Goal: Task Accomplishment & Management: Use online tool/utility

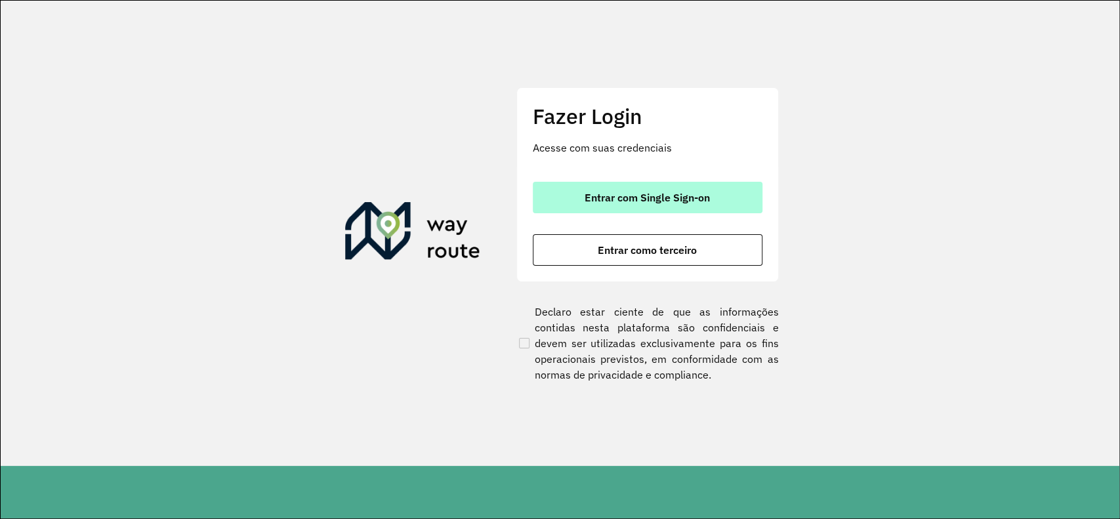
click at [642, 194] on span "Entrar com Single Sign-on" at bounding box center [647, 197] width 125 height 11
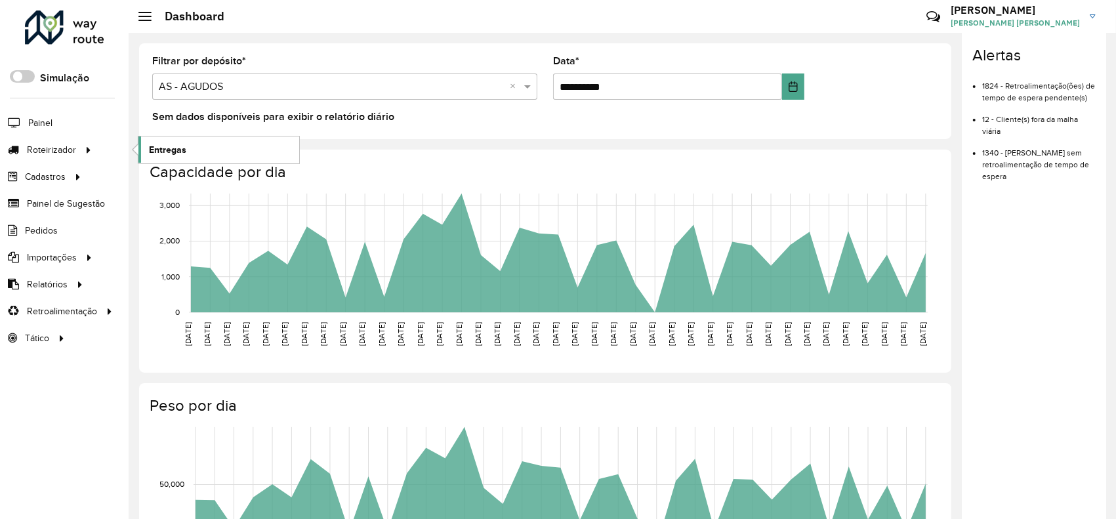
click at [171, 145] on span "Entregas" at bounding box center [167, 150] width 37 height 14
click at [146, 151] on link "Entregas" at bounding box center [218, 150] width 161 height 26
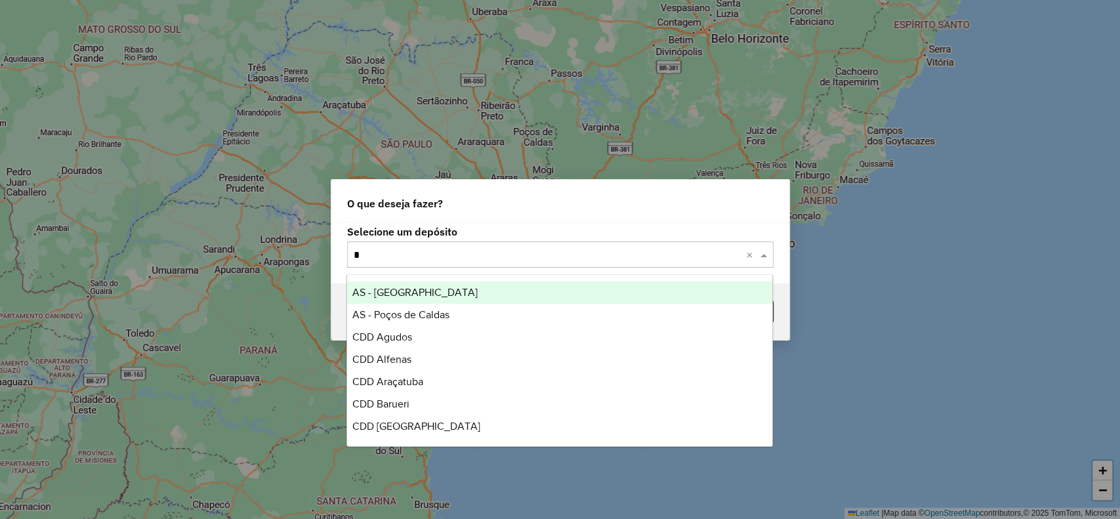
type input "**"
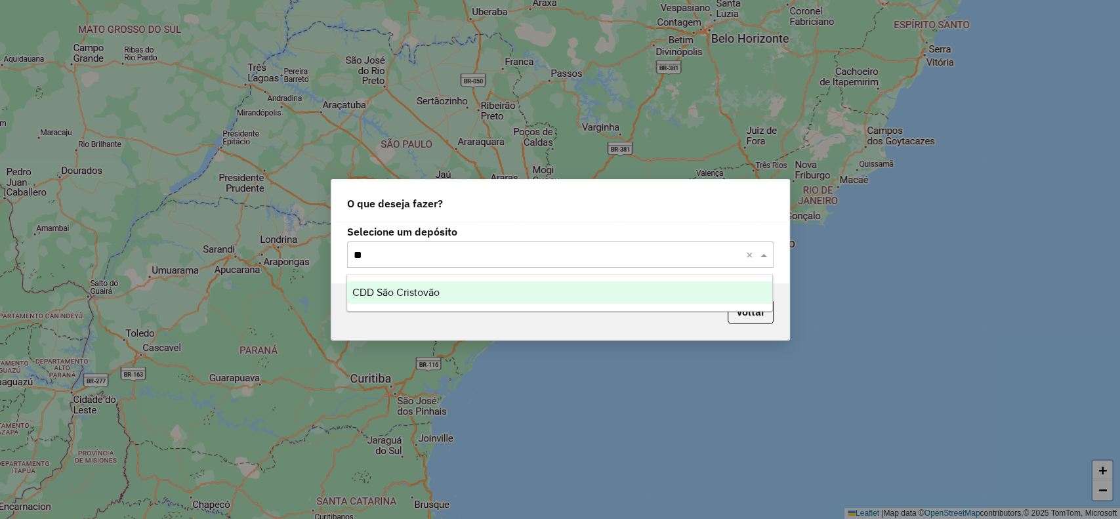
click at [442, 289] on div "CDD São Cristovão" at bounding box center [559, 293] width 425 height 22
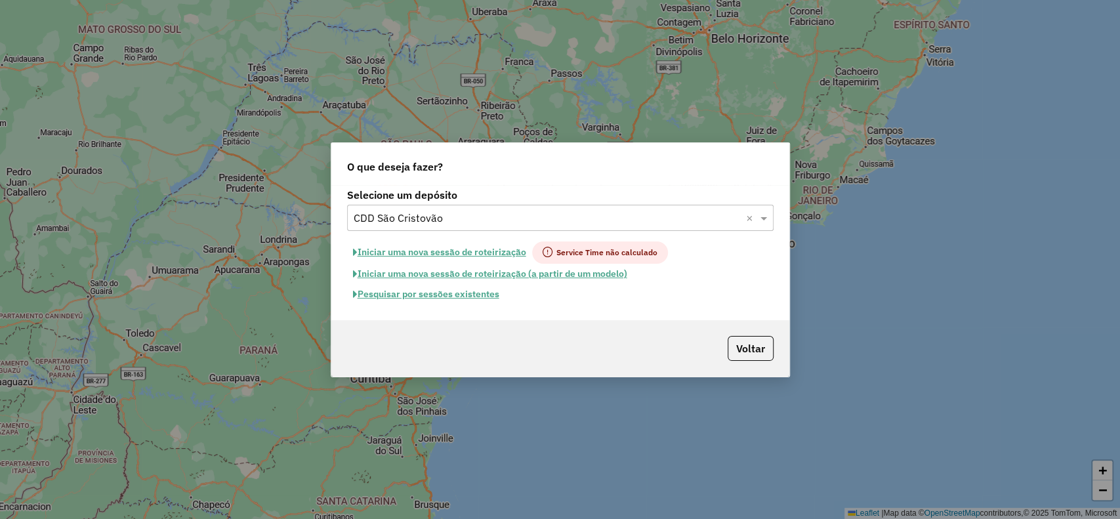
click at [457, 291] on button "Pesquisar por sessões existentes" at bounding box center [426, 294] width 158 height 20
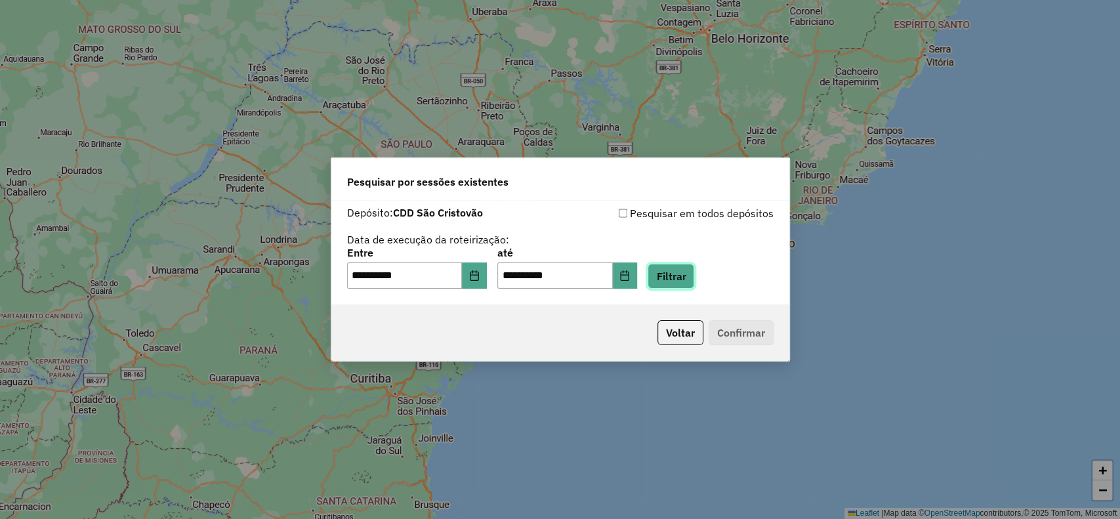
click at [687, 278] on button "Filtrar" at bounding box center [671, 276] width 47 height 25
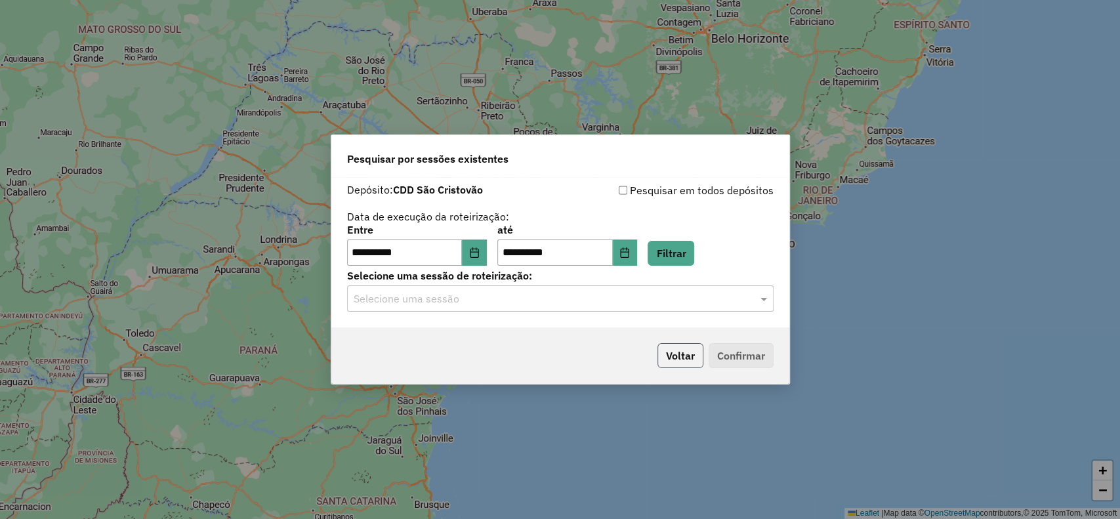
click at [675, 354] on button "Voltar" at bounding box center [681, 355] width 46 height 25
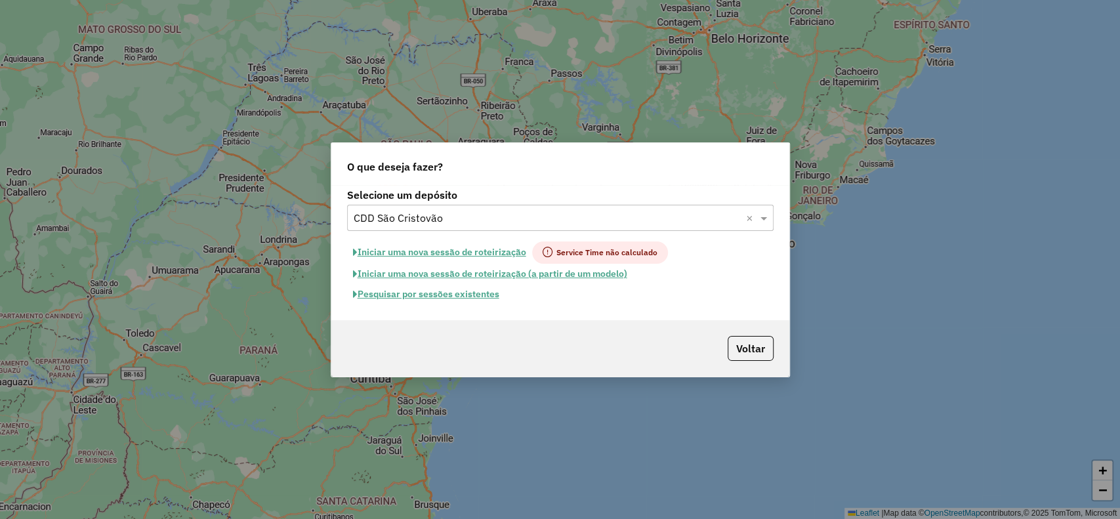
click at [577, 211] on input "text" at bounding box center [547, 219] width 387 height 16
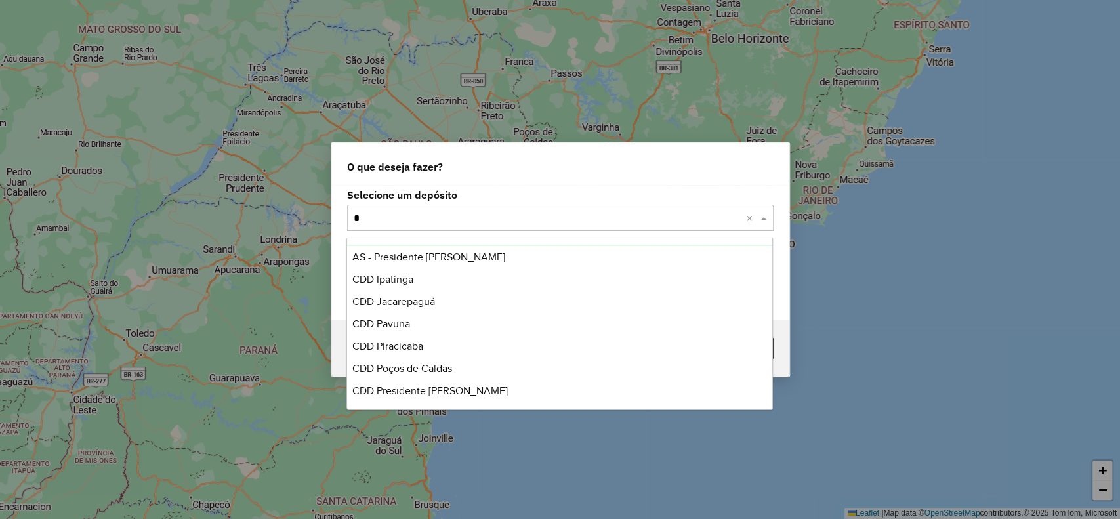
scroll to position [21, 0]
type input "**"
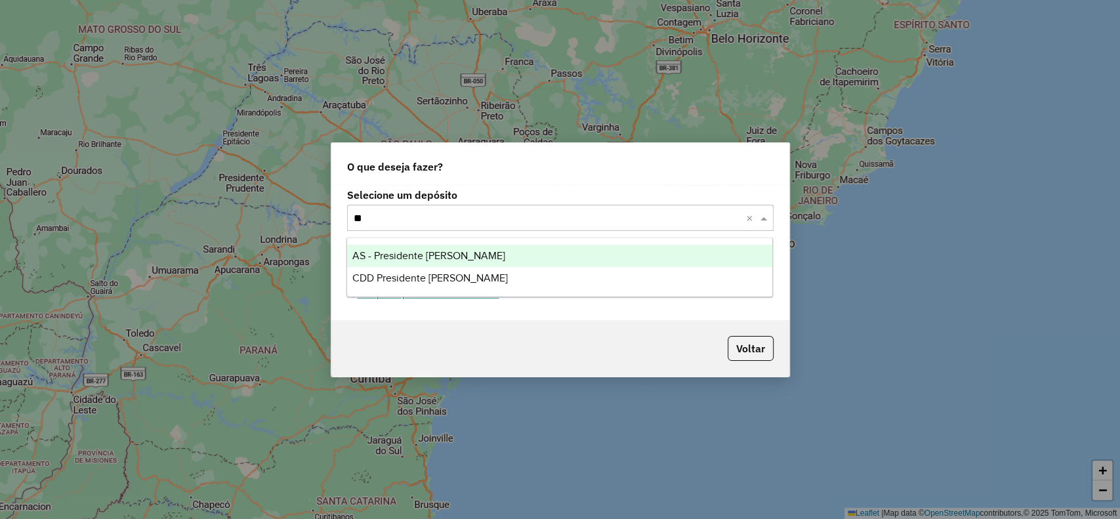
scroll to position [0, 0]
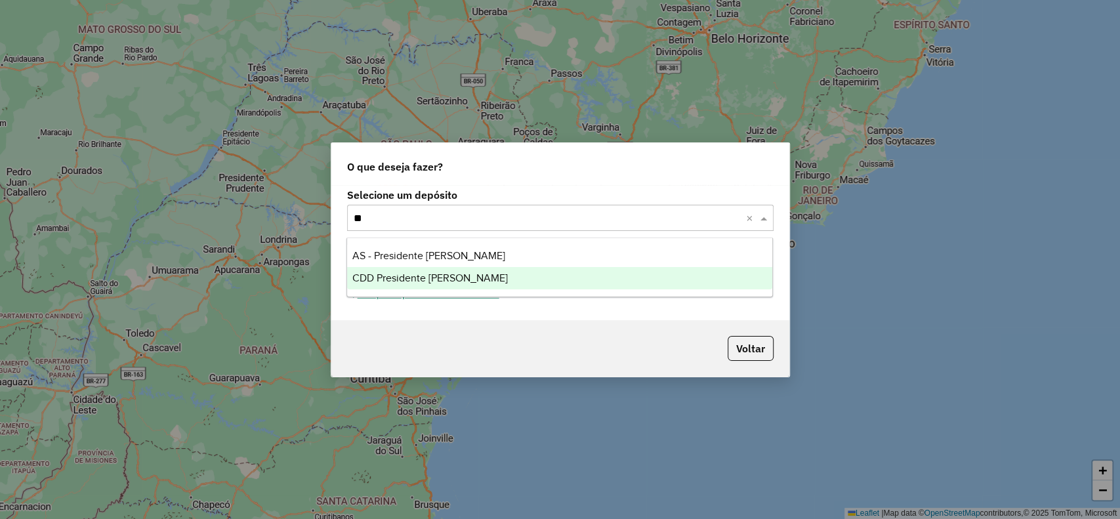
click at [529, 281] on div "CDD Presidente [PERSON_NAME]" at bounding box center [559, 278] width 425 height 22
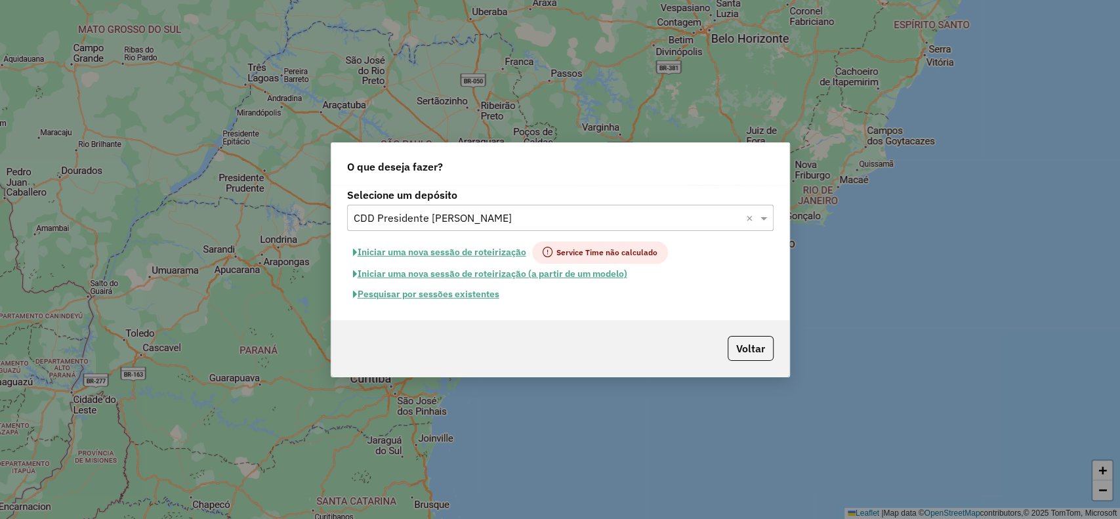
click at [454, 298] on button "Pesquisar por sessões existentes" at bounding box center [426, 294] width 158 height 20
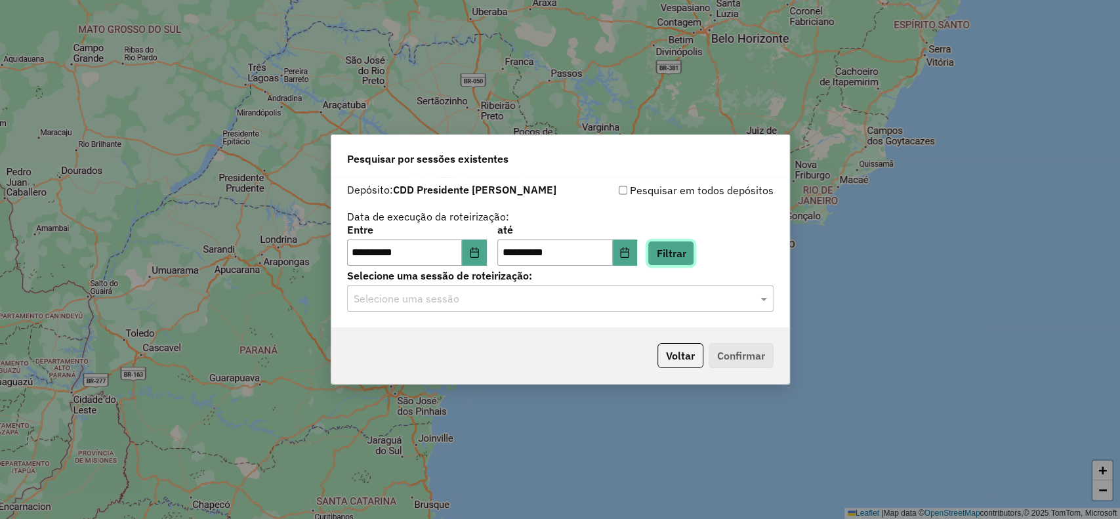
click at [694, 249] on button "Filtrar" at bounding box center [671, 253] width 47 height 25
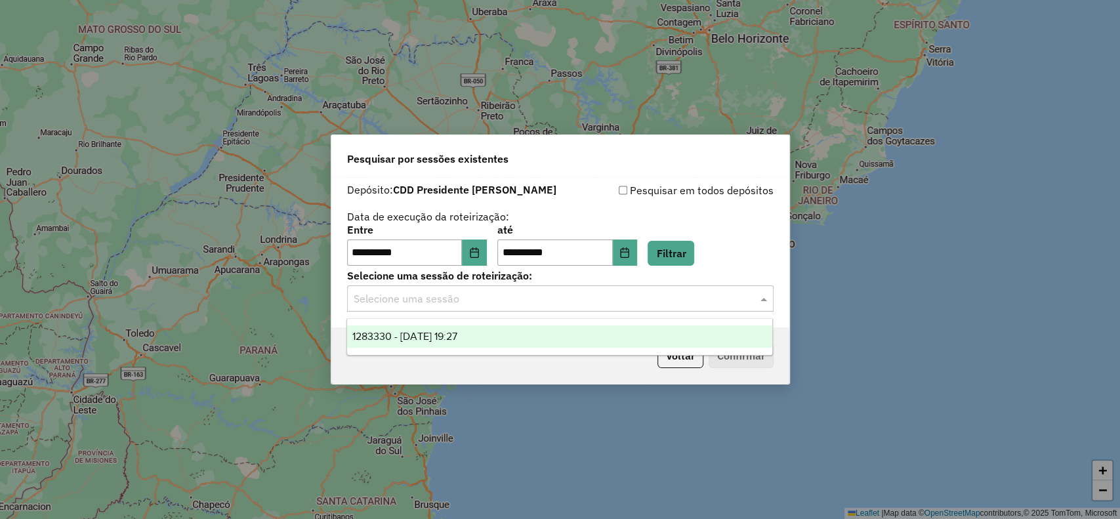
click at [693, 300] on input "text" at bounding box center [547, 299] width 387 height 16
click at [631, 331] on div "1283330 - 26/09/2025 19:27" at bounding box center [559, 337] width 425 height 22
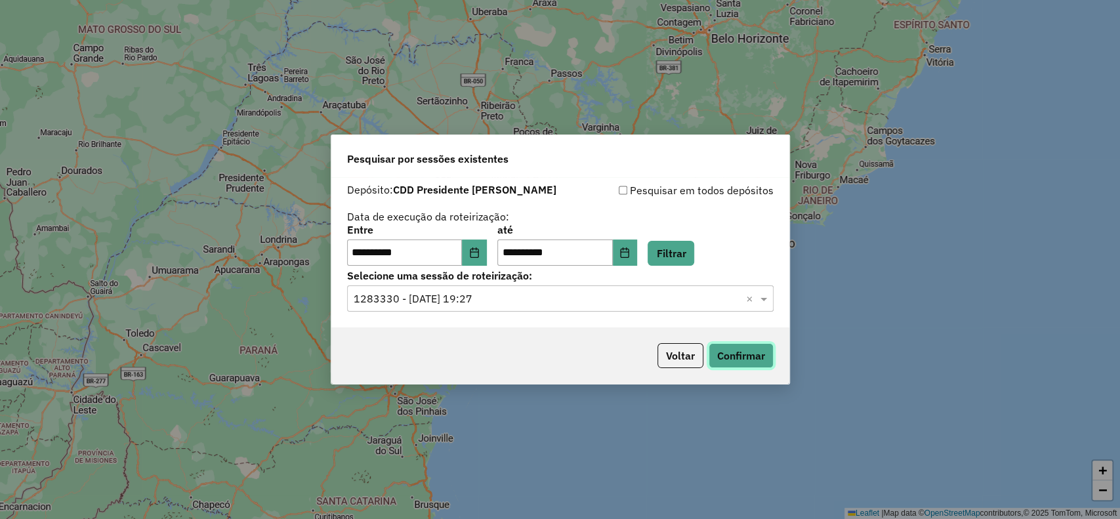
click at [729, 351] on button "Confirmar" at bounding box center [741, 355] width 65 height 25
click at [669, 355] on button "Voltar" at bounding box center [681, 355] width 46 height 25
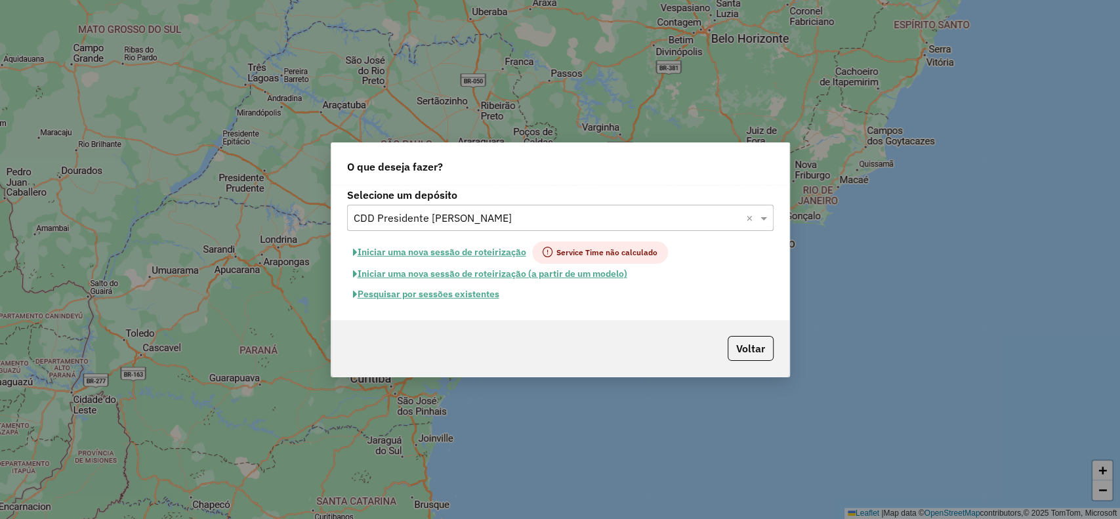
click at [465, 252] on button "Iniciar uma nova sessão de roteirização" at bounding box center [439, 253] width 185 height 22
select select "*"
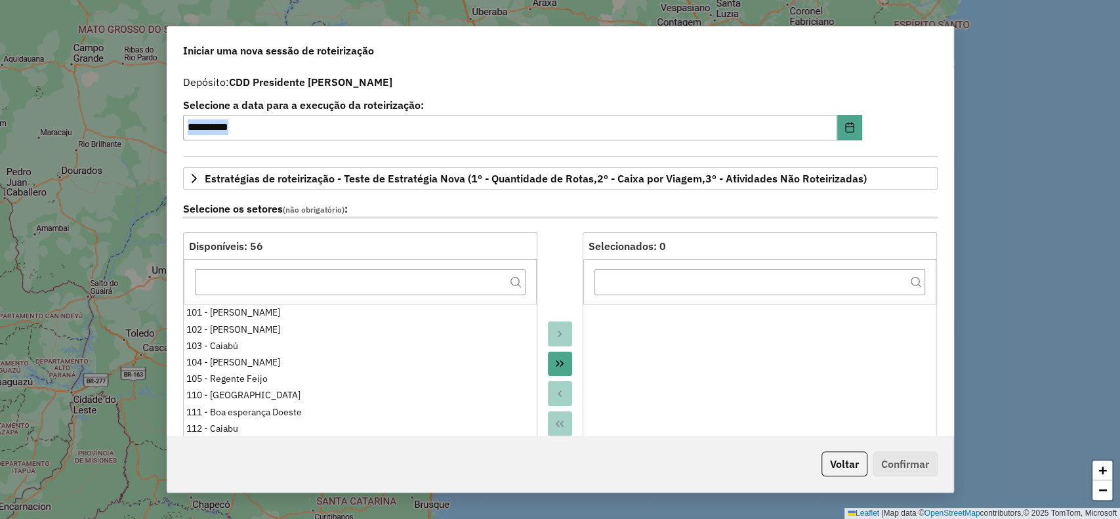
drag, startPoint x: 946, startPoint y: 136, endPoint x: 961, endPoint y: 174, distance: 41.0
click at [961, 174] on div "**********" at bounding box center [560, 259] width 1120 height 519
click at [948, 187] on div "**********" at bounding box center [560, 253] width 786 height 368
drag, startPoint x: 948, startPoint y: 139, endPoint x: 948, endPoint y: 175, distance: 35.4
click at [948, 175] on div "**********" at bounding box center [560, 253] width 786 height 368
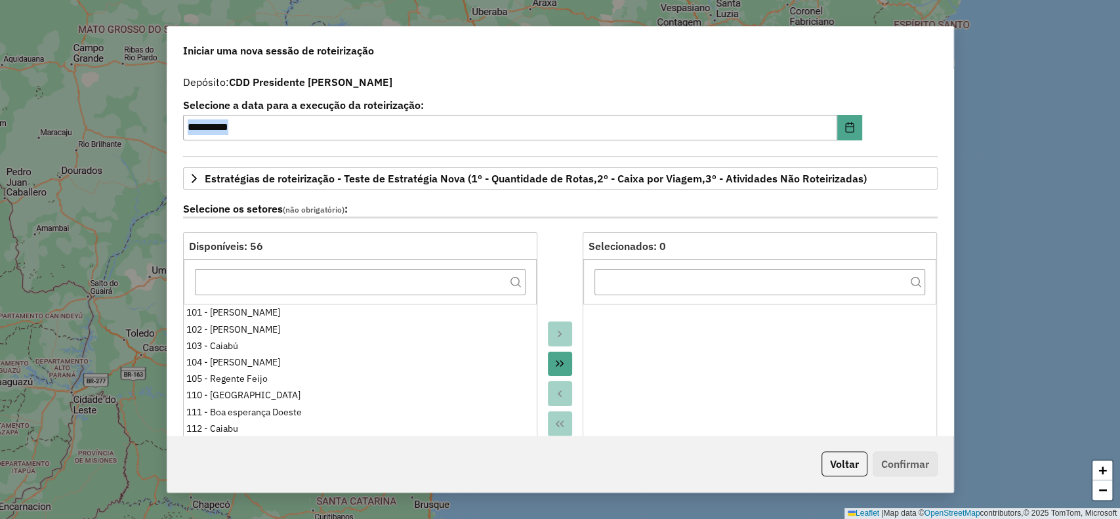
click at [948, 175] on div "**********" at bounding box center [560, 253] width 786 height 368
drag, startPoint x: 953, startPoint y: 134, endPoint x: 953, endPoint y: 185, distance: 51.2
click at [953, 185] on div "**********" at bounding box center [561, 259] width 788 height 467
click at [840, 138] on button "Choose Date" at bounding box center [850, 128] width 25 height 26
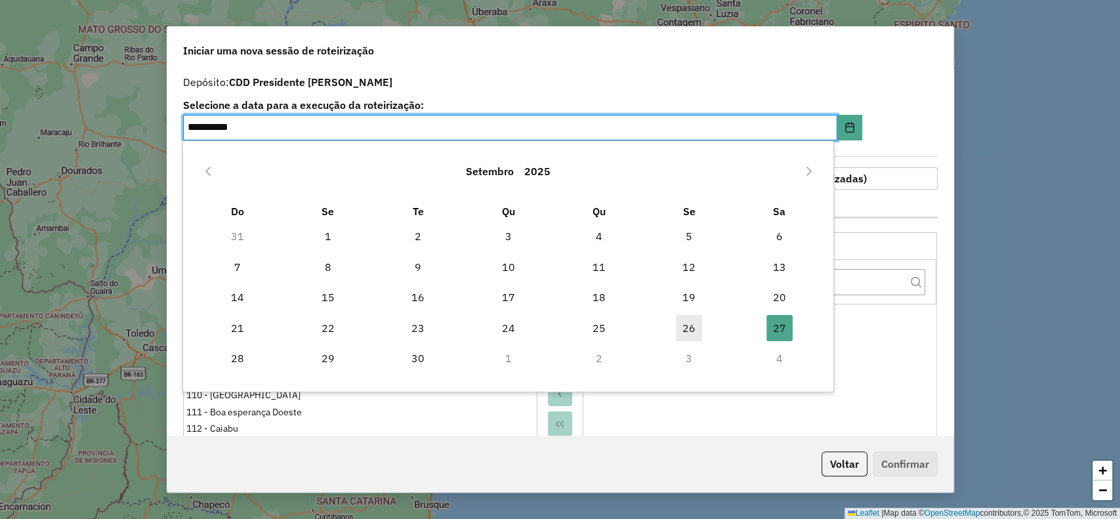
click at [688, 319] on span "26" at bounding box center [689, 328] width 26 height 26
type input "**********"
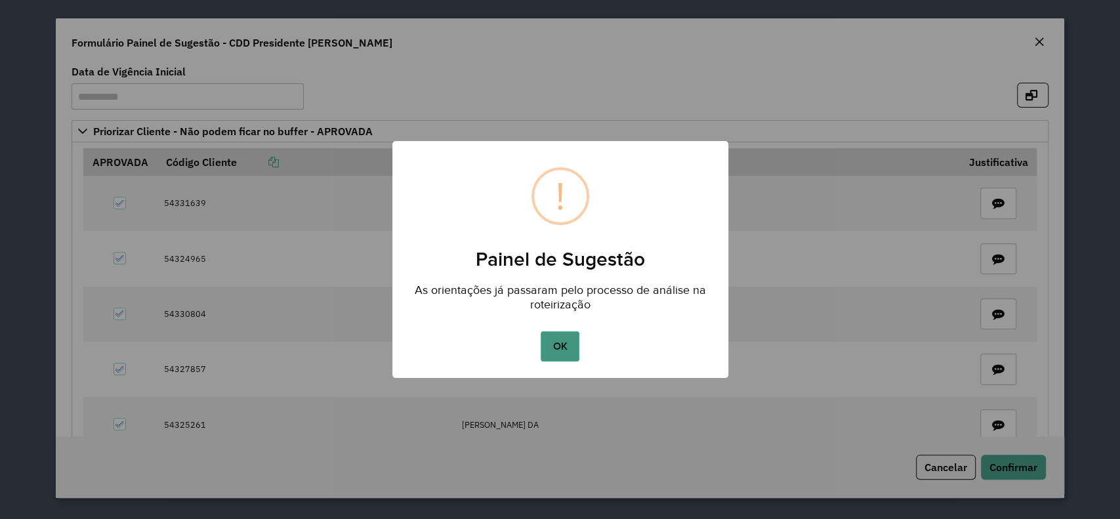
click at [571, 338] on button "OK" at bounding box center [560, 346] width 39 height 30
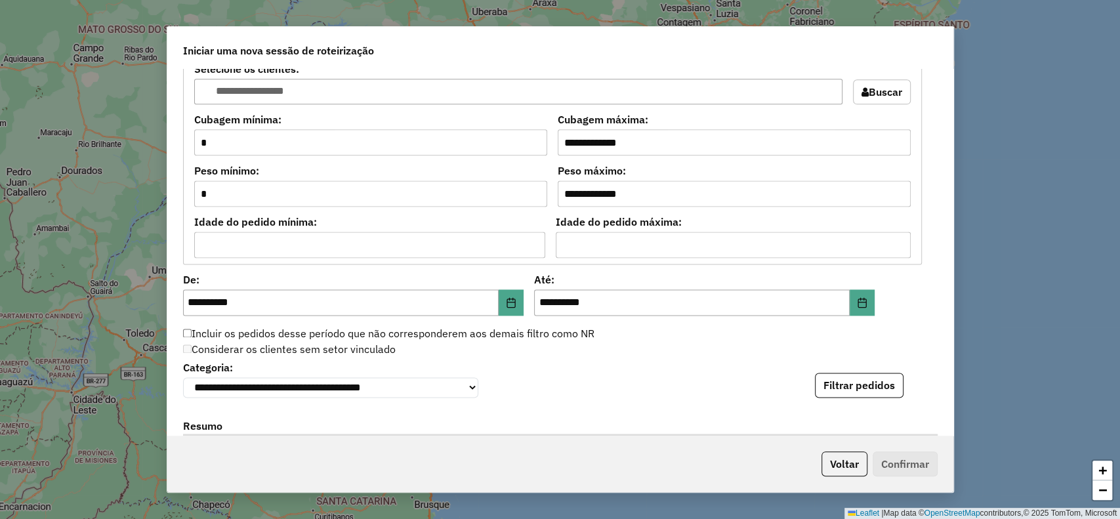
scroll to position [1155, 0]
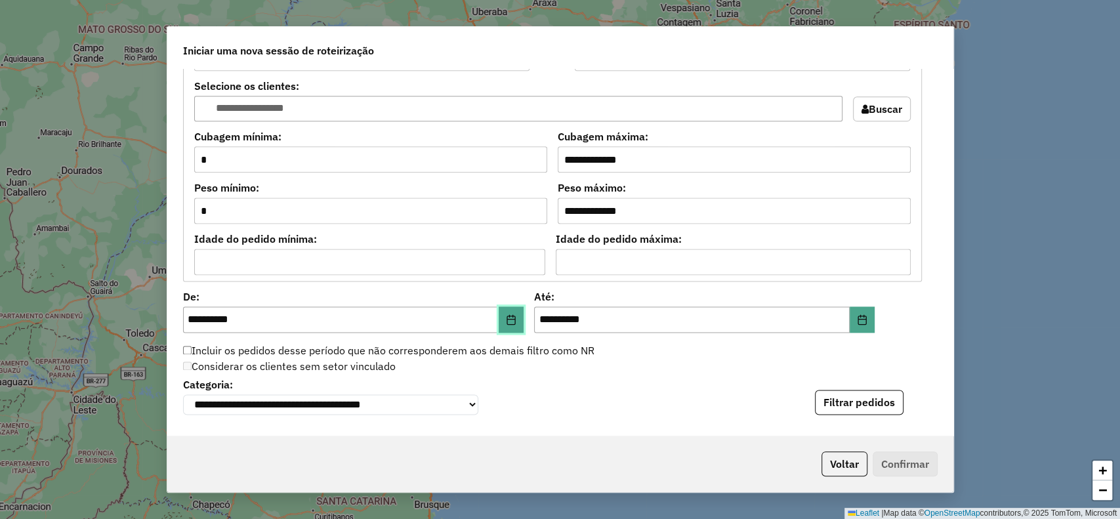
click at [517, 319] on button "Choose Date" at bounding box center [511, 320] width 25 height 26
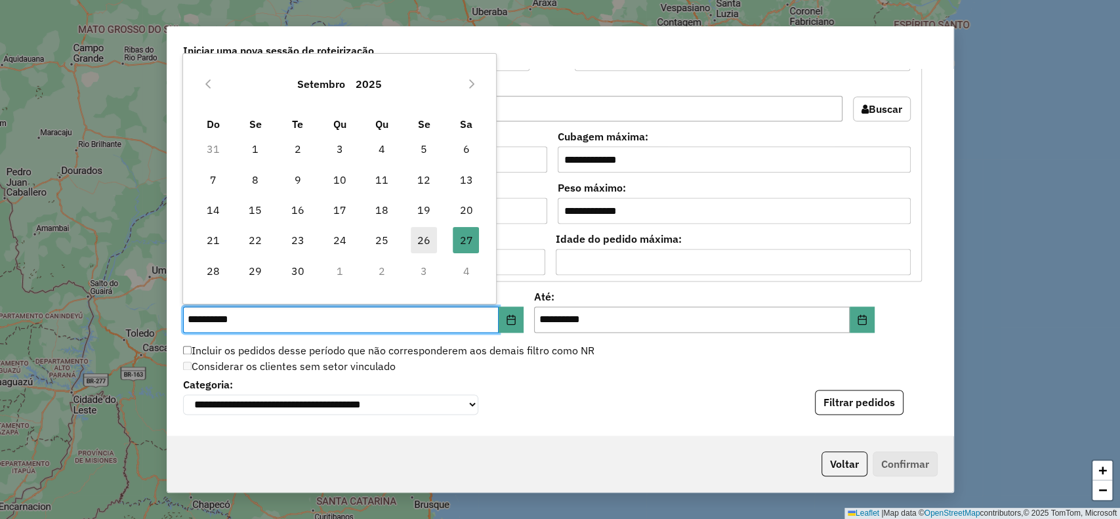
click at [429, 247] on span "26" at bounding box center [424, 240] width 26 height 26
type input "**********"
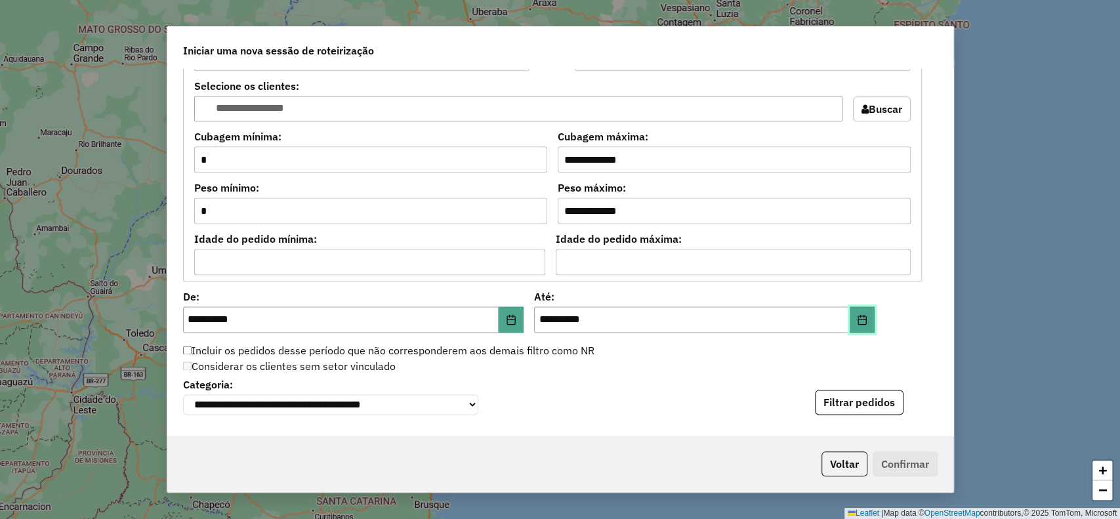
click at [857, 318] on icon "Choose Date" at bounding box center [862, 319] width 11 height 11
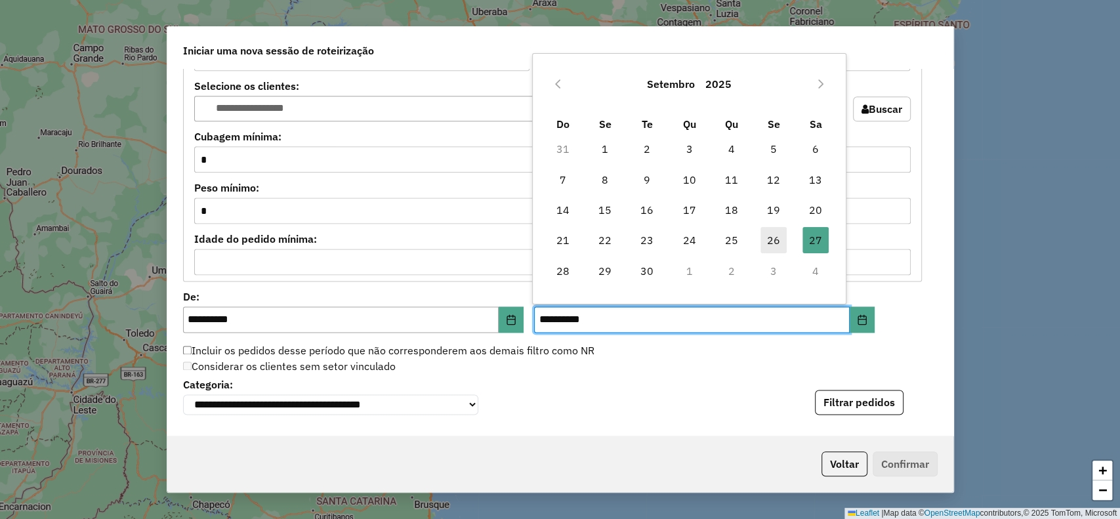
click at [774, 242] on span "26" at bounding box center [774, 240] width 26 height 26
type input "**********"
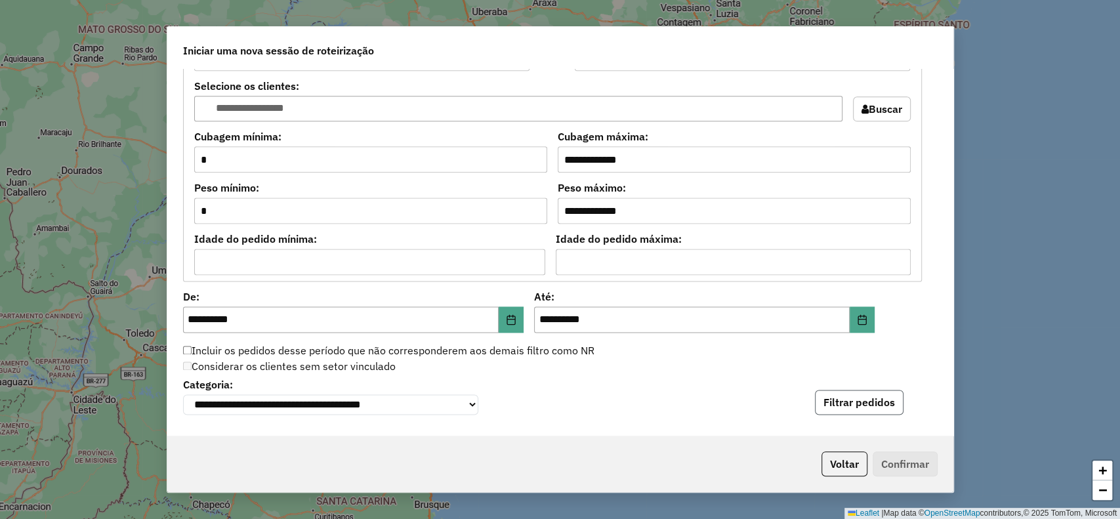
click at [845, 399] on button "Filtrar pedidos" at bounding box center [859, 402] width 89 height 25
click at [946, 367] on div "**********" at bounding box center [560, 253] width 786 height 368
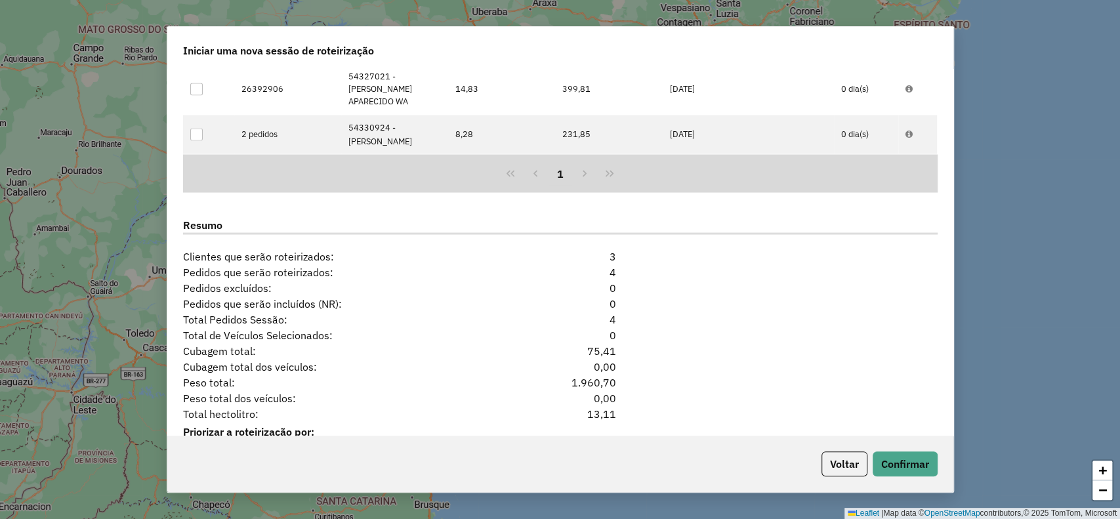
scroll to position [1637, 0]
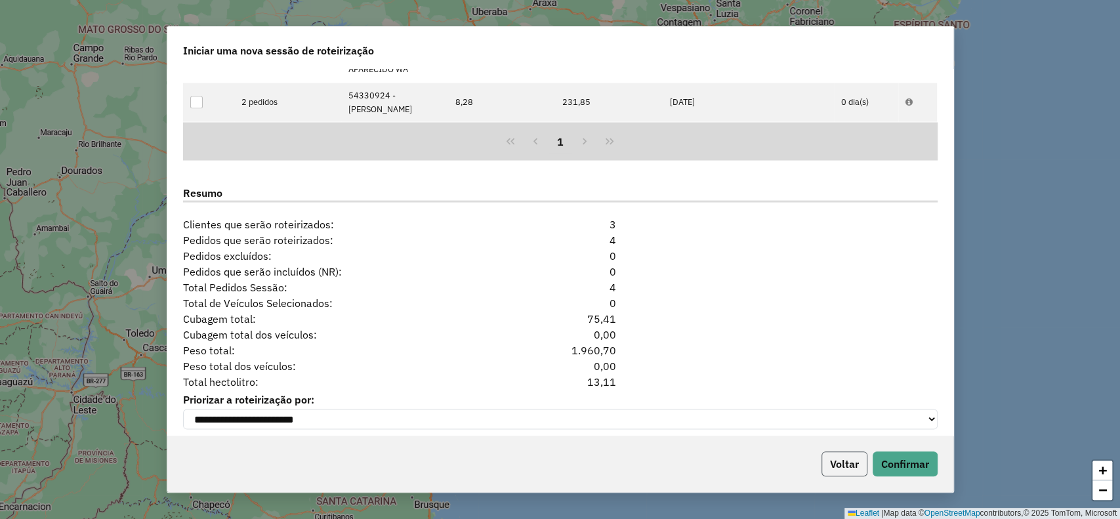
click at [826, 461] on button "Voltar" at bounding box center [845, 464] width 46 height 25
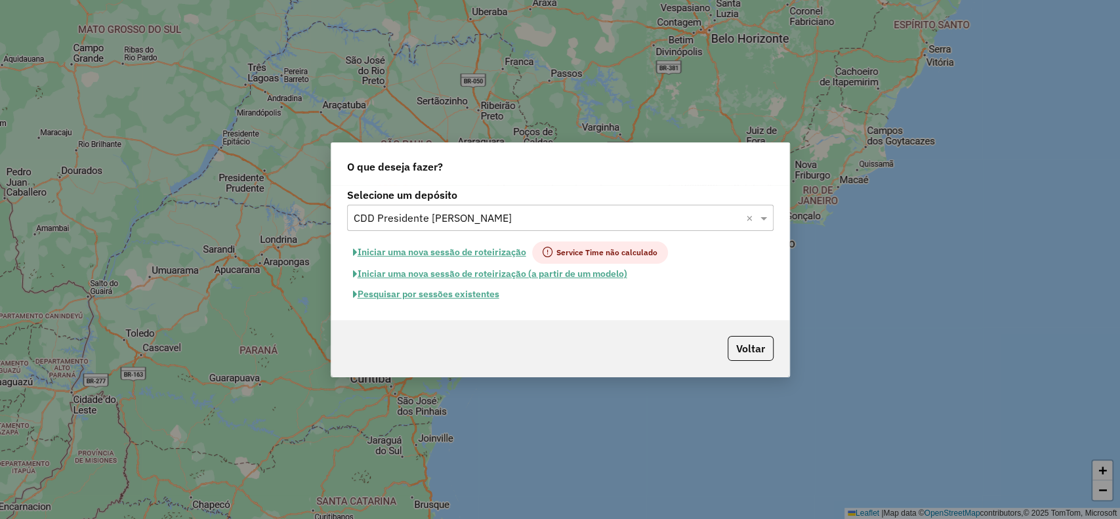
scroll to position [1612, 0]
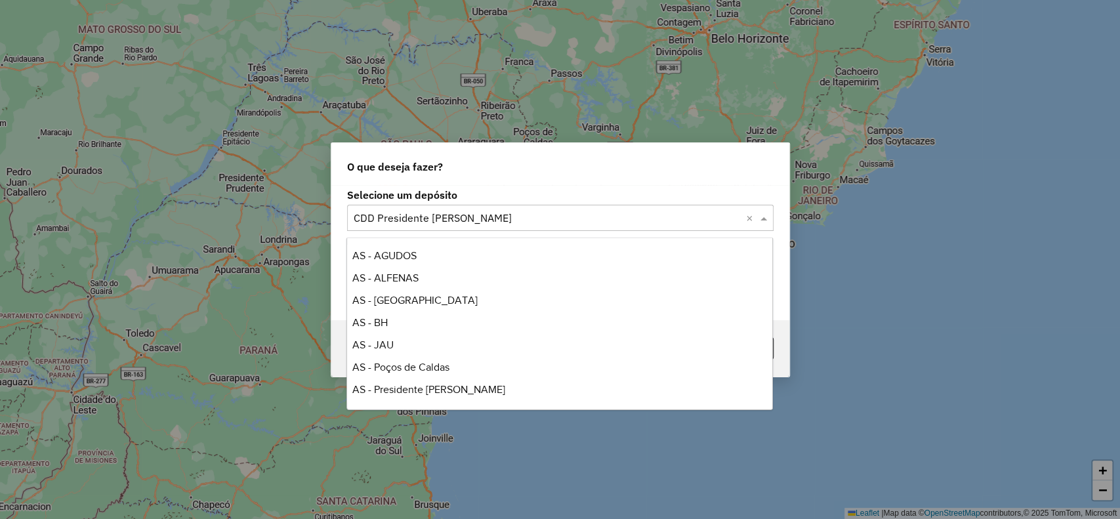
click at [608, 218] on input "text" at bounding box center [547, 219] width 387 height 16
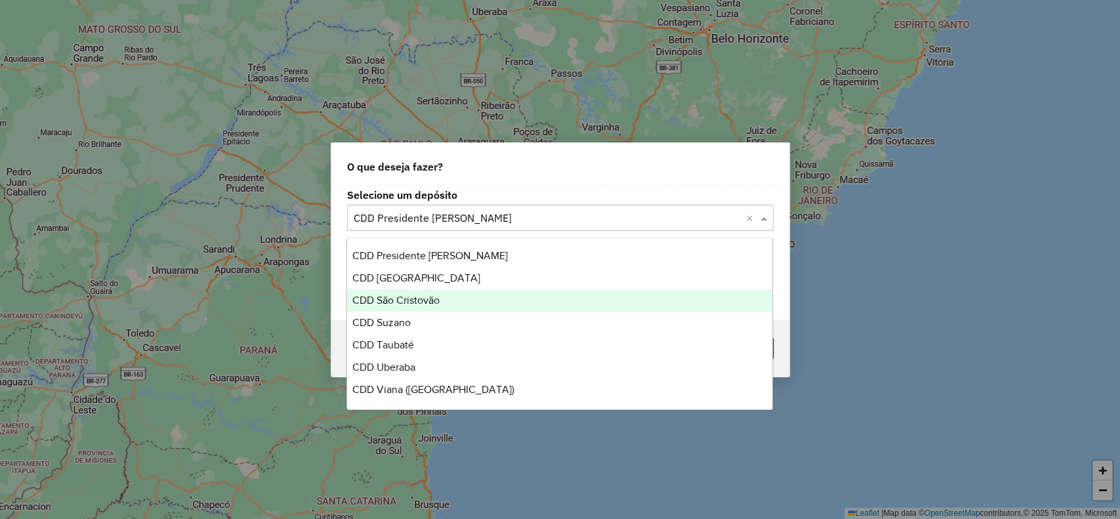
click at [490, 298] on div "CDD São Cristovão" at bounding box center [559, 300] width 425 height 22
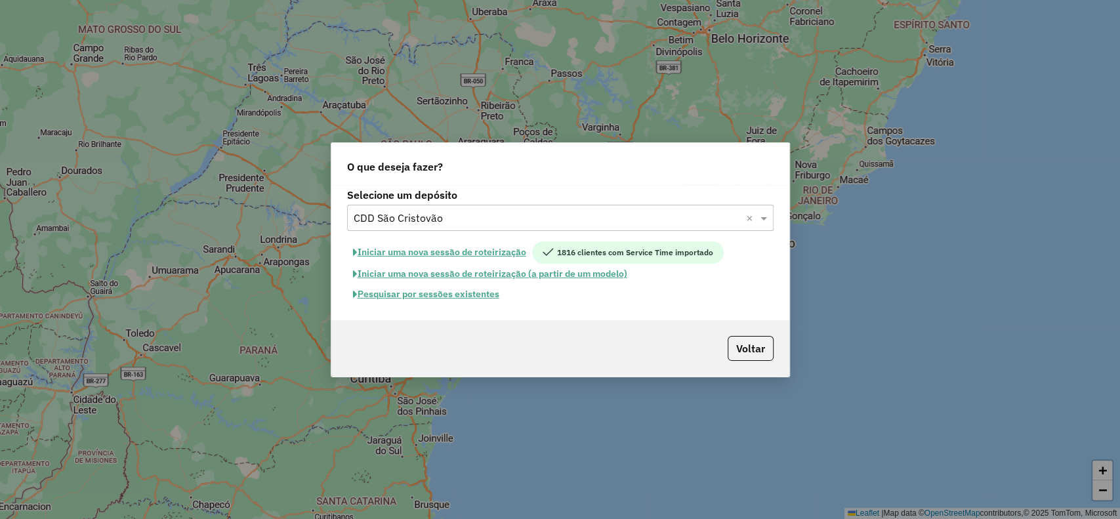
click at [457, 291] on button "Pesquisar por sessões existentes" at bounding box center [426, 294] width 158 height 20
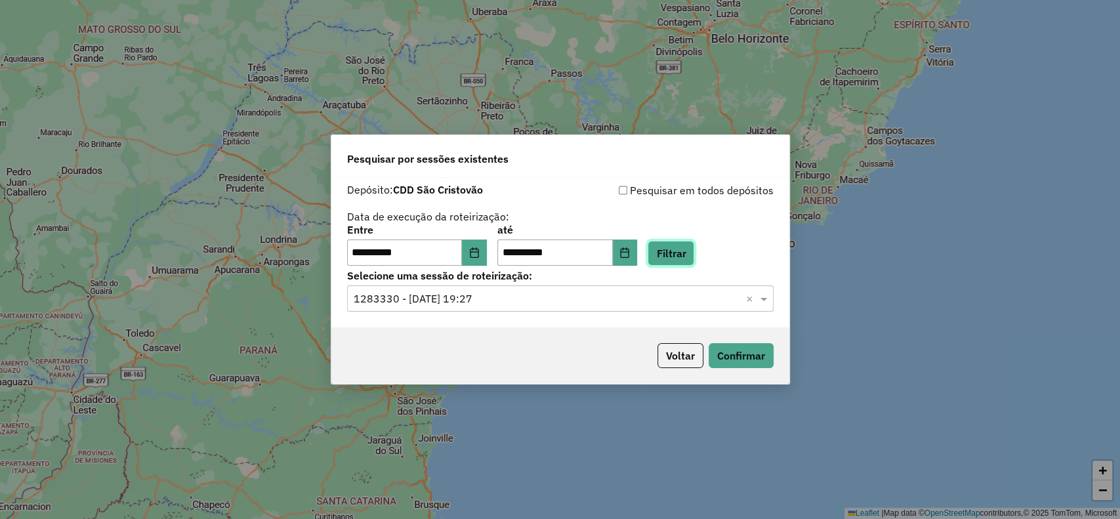
click at [683, 253] on button "Filtrar" at bounding box center [671, 253] width 47 height 25
click at [553, 301] on input "text" at bounding box center [547, 299] width 387 height 16
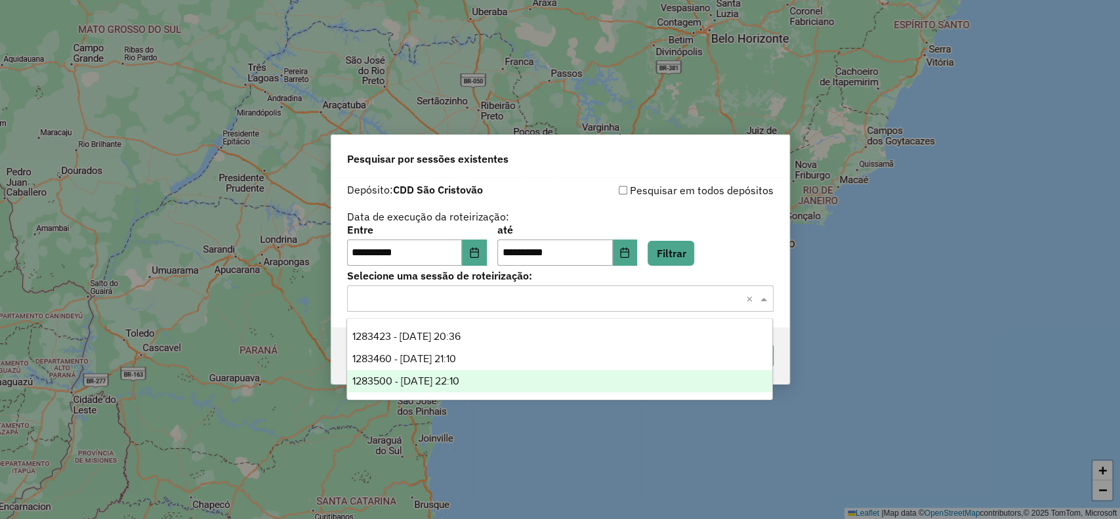
click at [511, 375] on div "1283500 - 26/09/2025 22:10" at bounding box center [559, 381] width 425 height 22
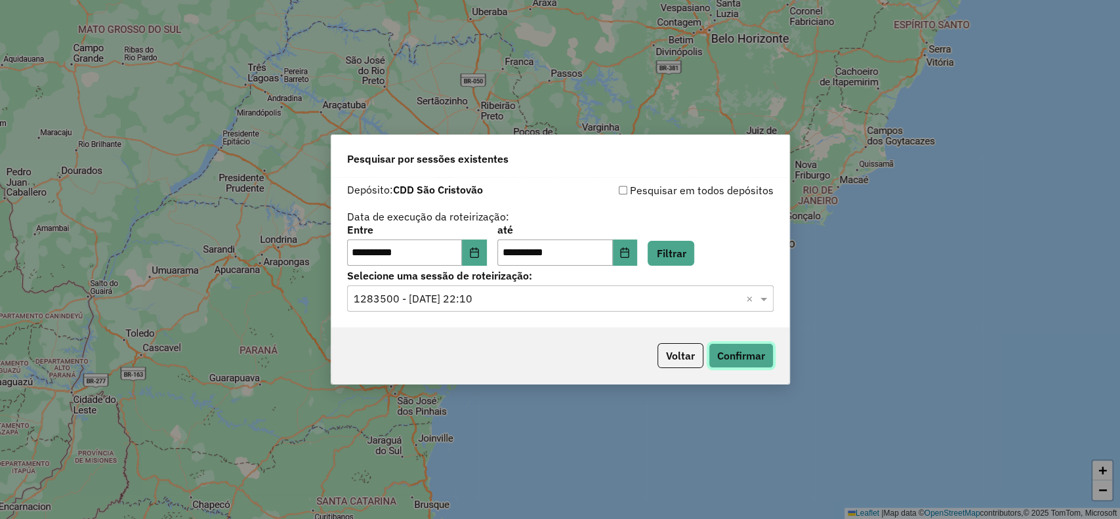
click at [724, 360] on button "Confirmar" at bounding box center [741, 355] width 65 height 25
click at [693, 355] on button "Voltar" at bounding box center [681, 355] width 46 height 25
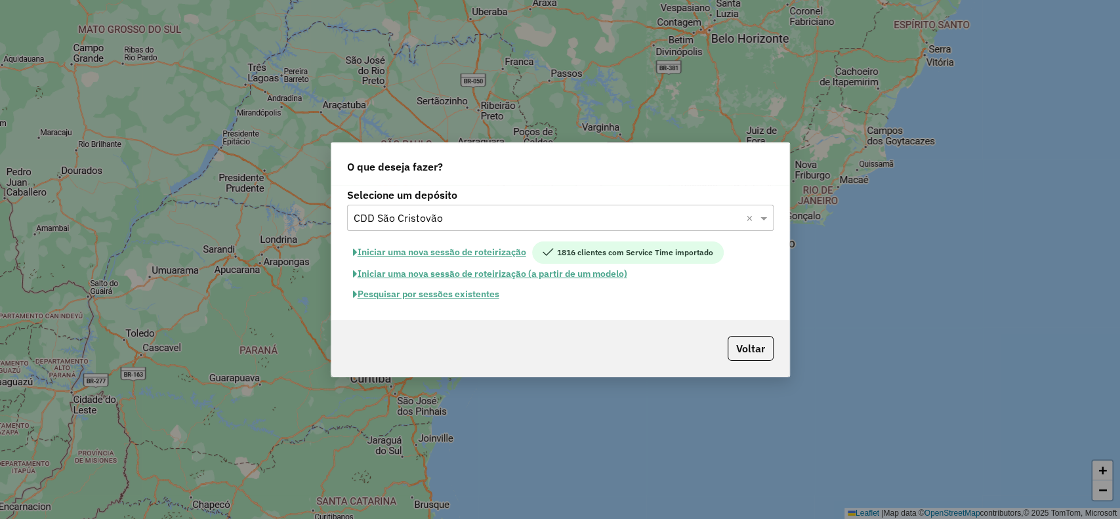
click at [511, 251] on button "Iniciar uma nova sessão de roteirização" at bounding box center [439, 253] width 185 height 22
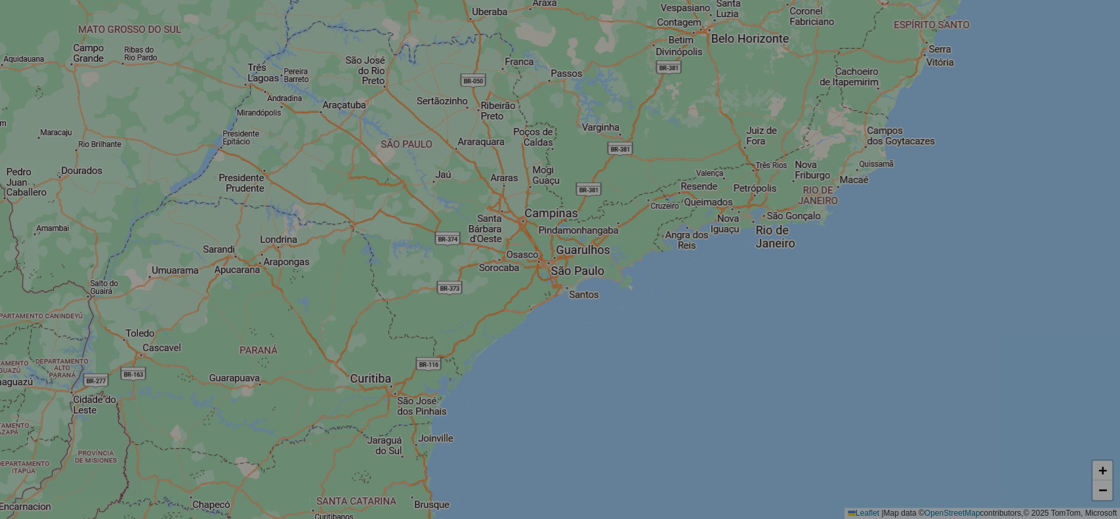
select select "*"
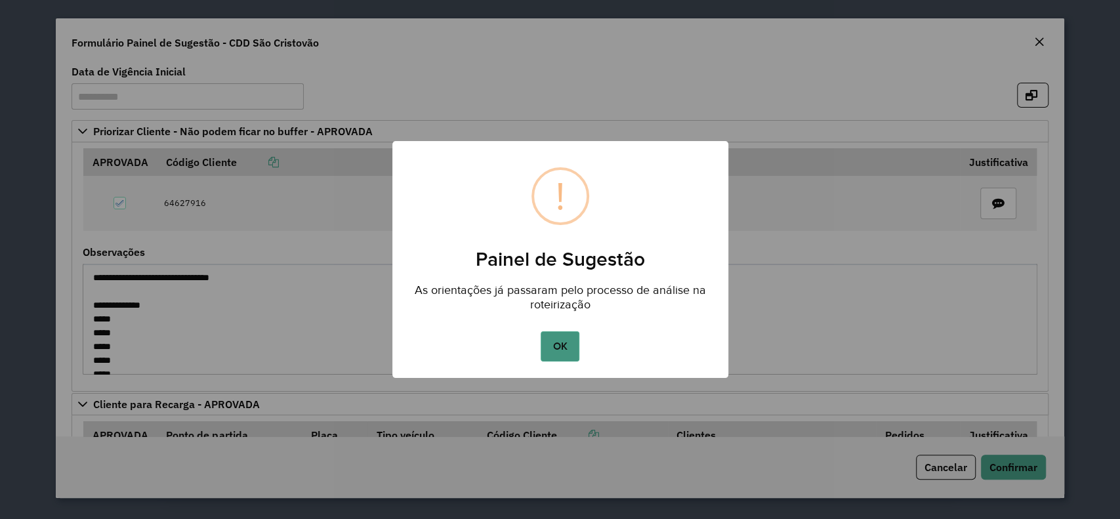
click at [557, 345] on button "OK" at bounding box center [560, 346] width 39 height 30
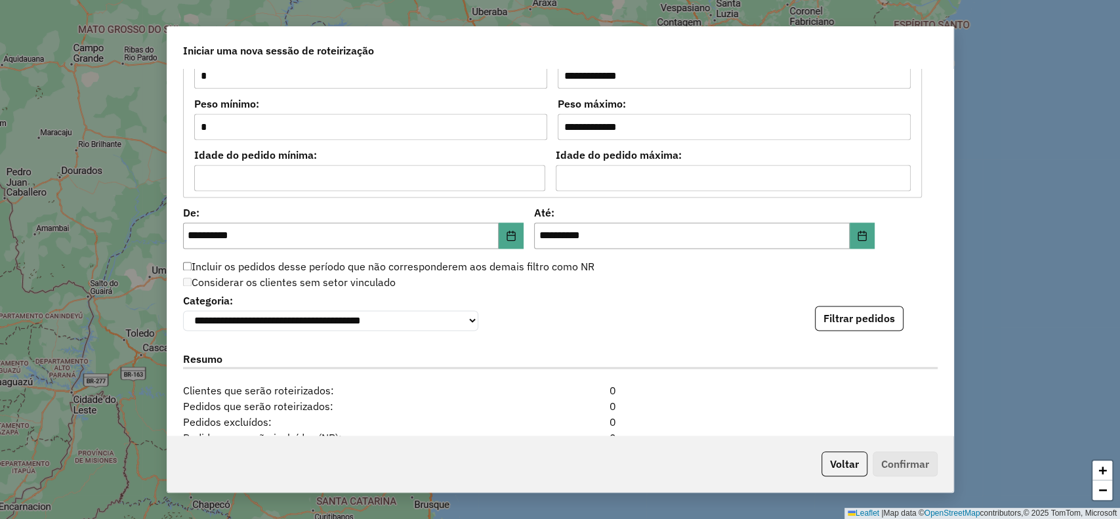
scroll to position [1192, 0]
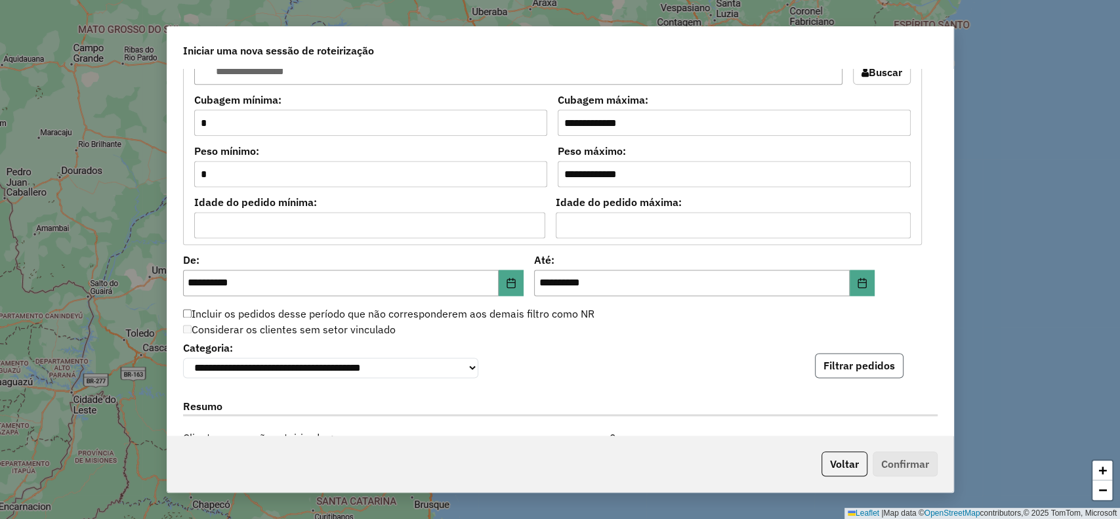
click at [883, 370] on button "Filtrar pedidos" at bounding box center [859, 365] width 89 height 25
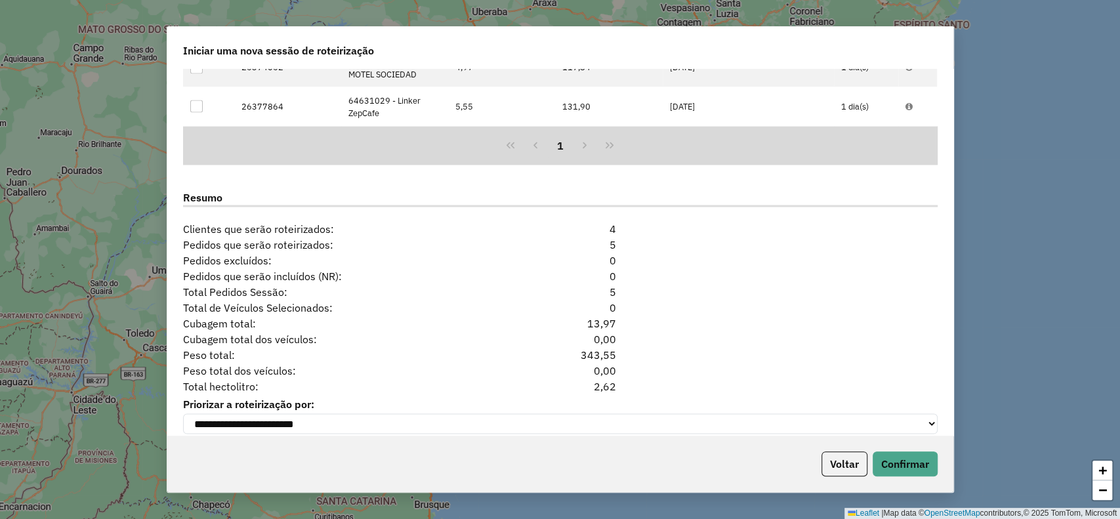
scroll to position [1678, 0]
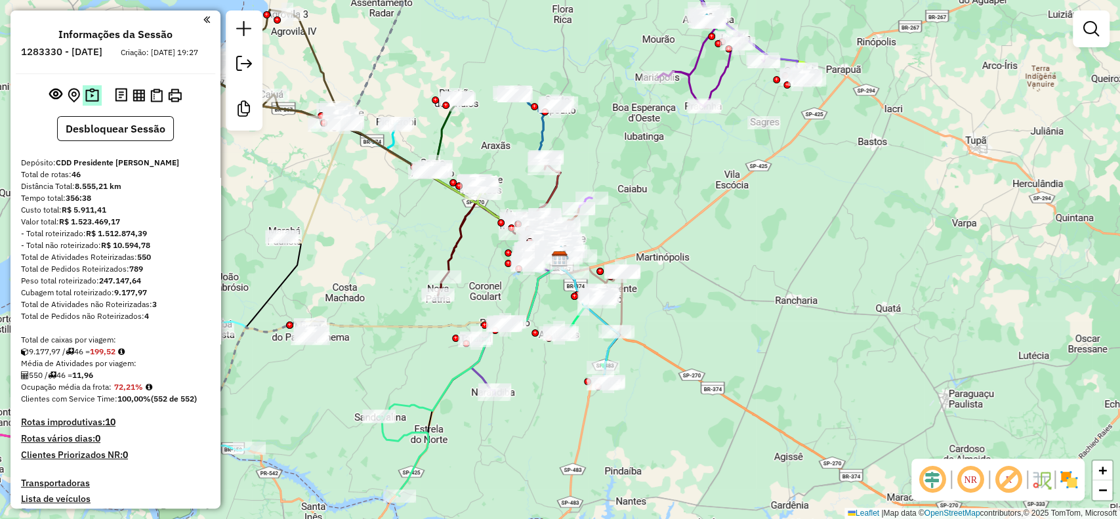
click at [89, 103] on img at bounding box center [92, 95] width 14 height 15
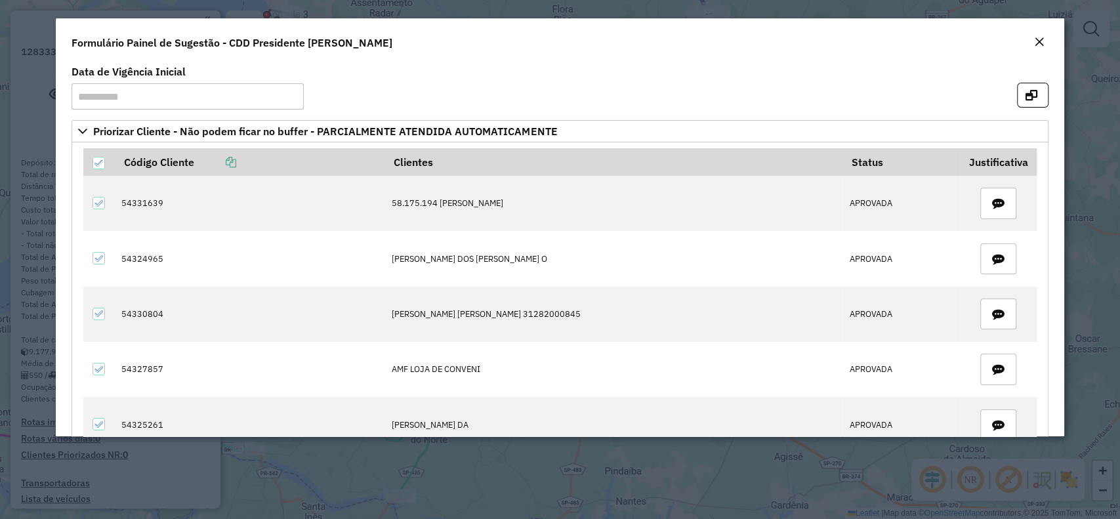
drag, startPoint x: 1056, startPoint y: 92, endPoint x: 1059, endPoint y: 122, distance: 30.3
click at [1059, 123] on div "**********" at bounding box center [560, 249] width 1008 height 375
drag, startPoint x: 1059, startPoint y: 94, endPoint x: 1059, endPoint y: 121, distance: 26.9
click at [1059, 121] on div "**********" at bounding box center [560, 249] width 1008 height 375
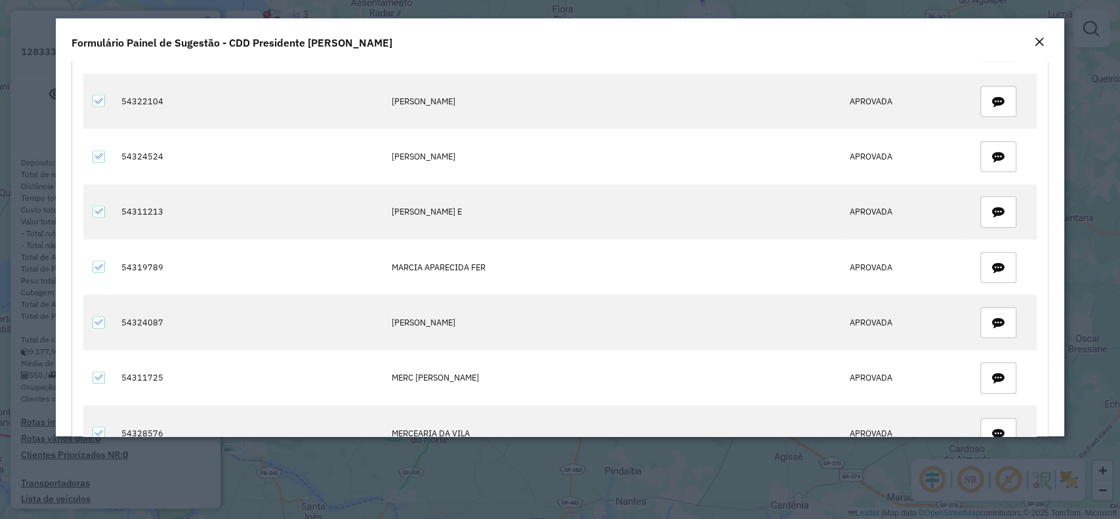
scroll to position [983, 0]
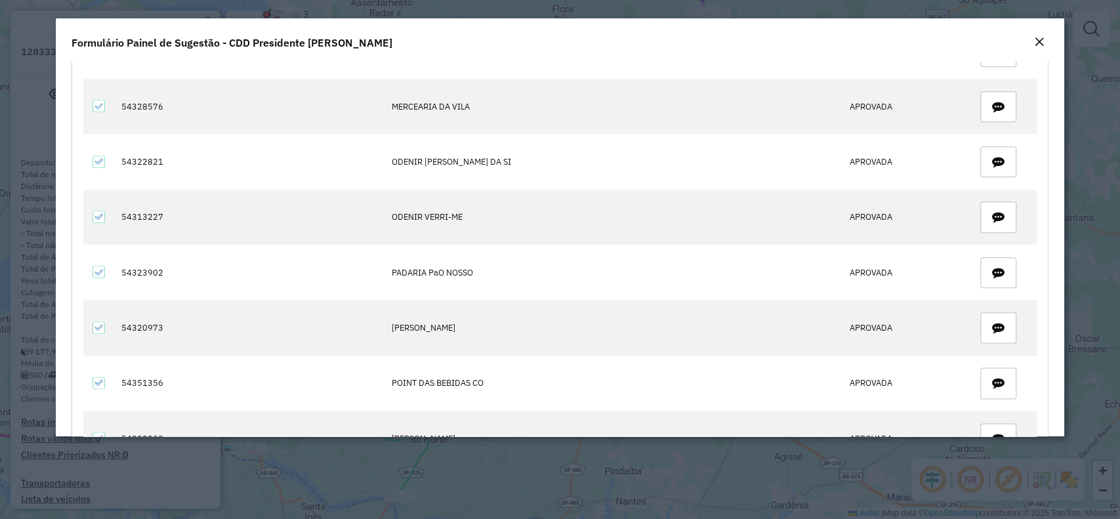
click at [1064, 219] on modal-container "**********" at bounding box center [560, 259] width 1120 height 519
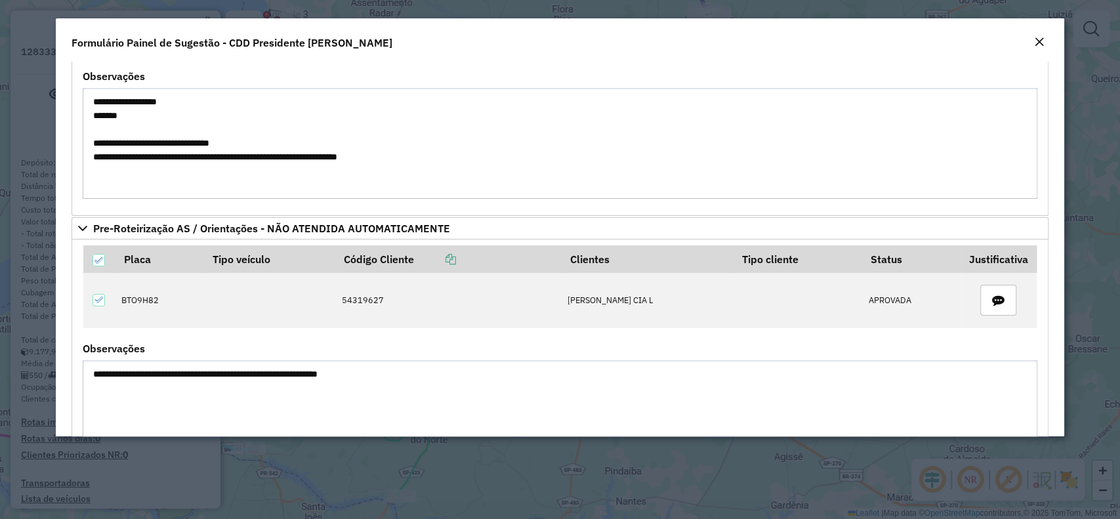
scroll to position [3014, 0]
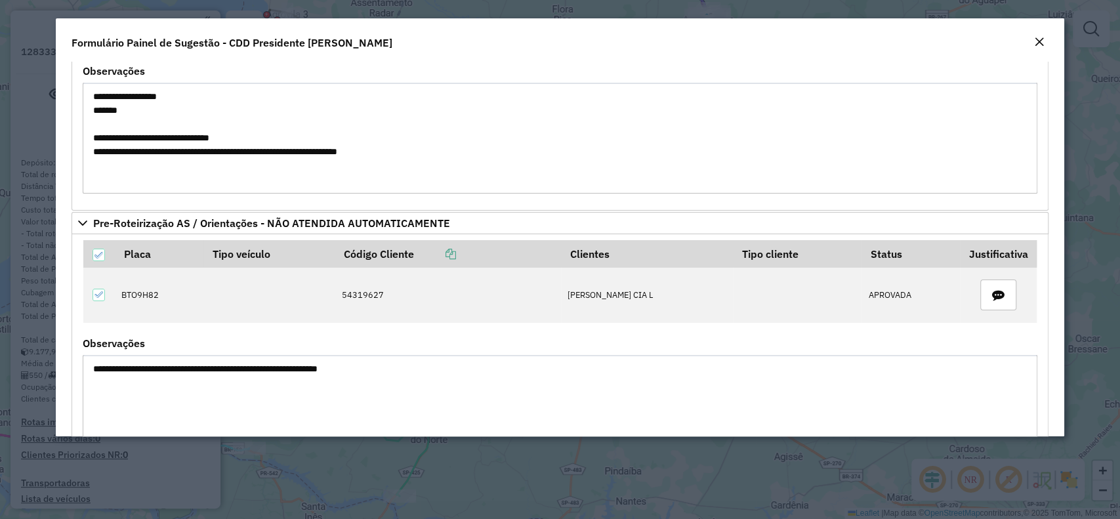
click at [1030, 45] on button "Close" at bounding box center [1039, 42] width 18 height 17
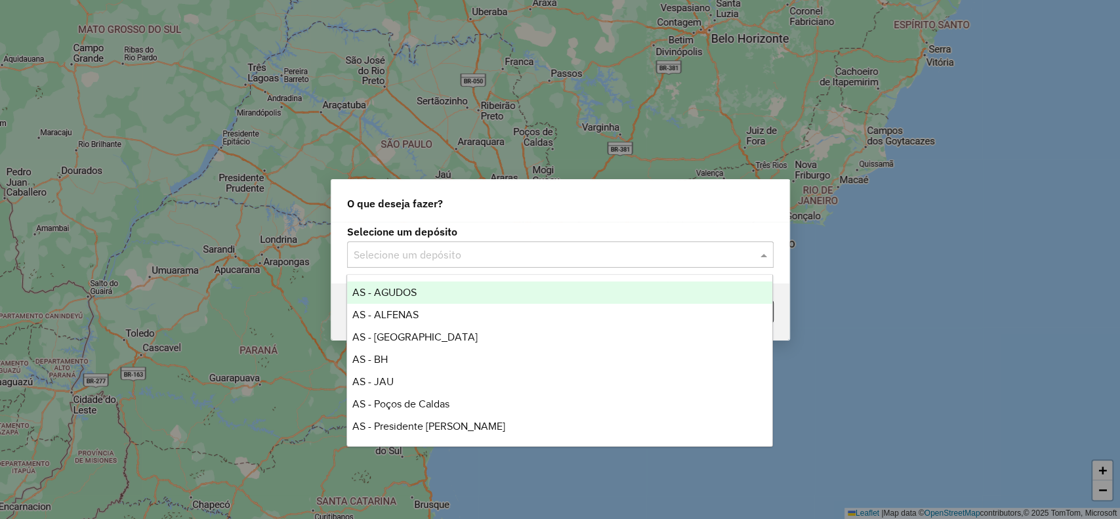
click at [506, 258] on input "text" at bounding box center [547, 255] width 387 height 16
type input "**"
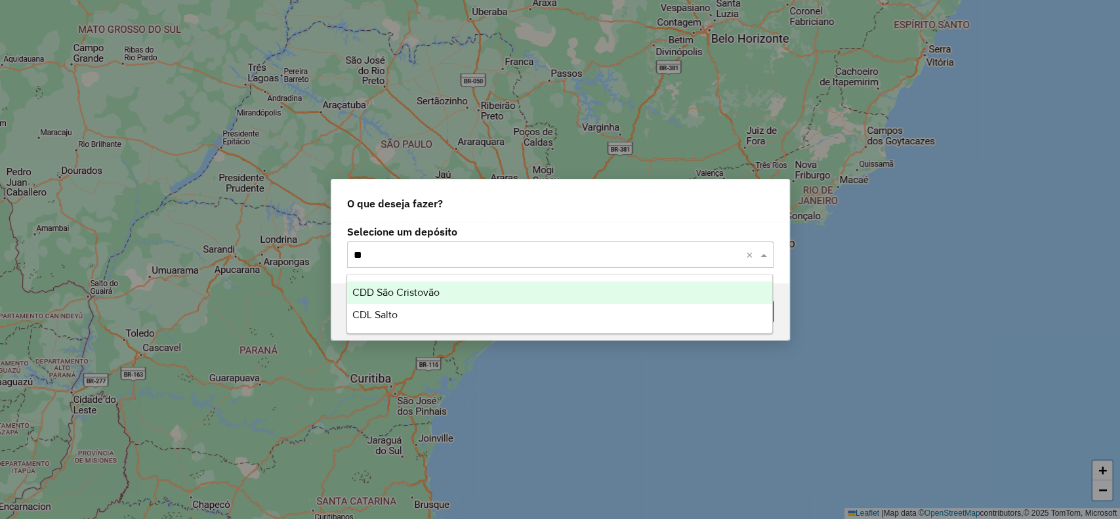
click at [496, 295] on div "CDD São Cristovão" at bounding box center [559, 293] width 425 height 22
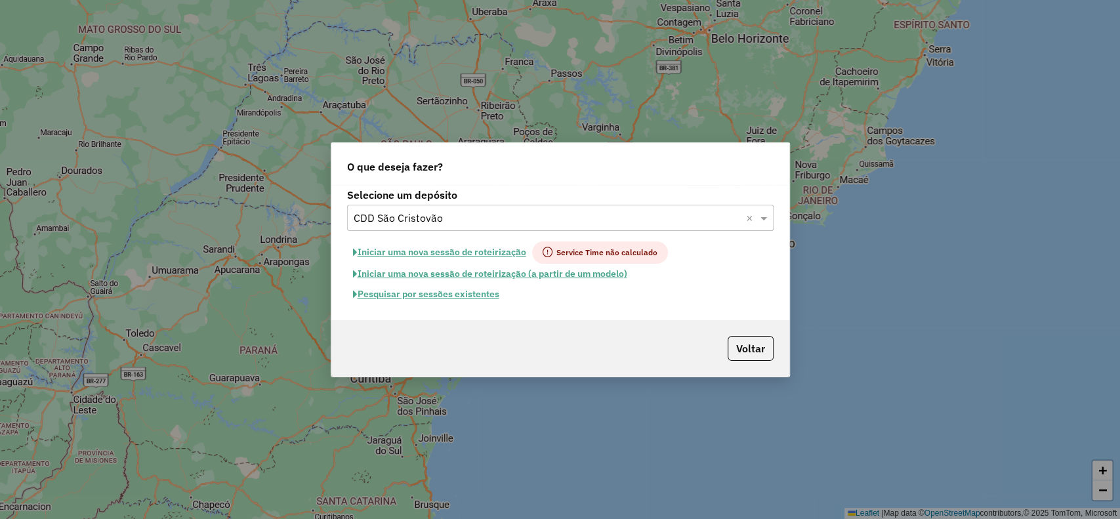
click at [412, 303] on button "Pesquisar por sessões existentes" at bounding box center [426, 294] width 158 height 20
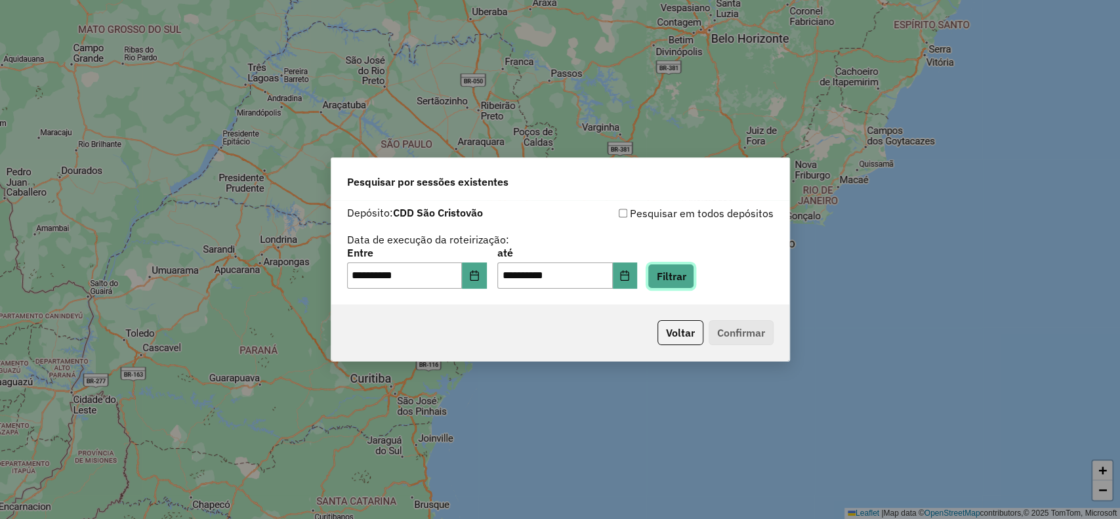
click at [690, 282] on button "Filtrar" at bounding box center [671, 276] width 47 height 25
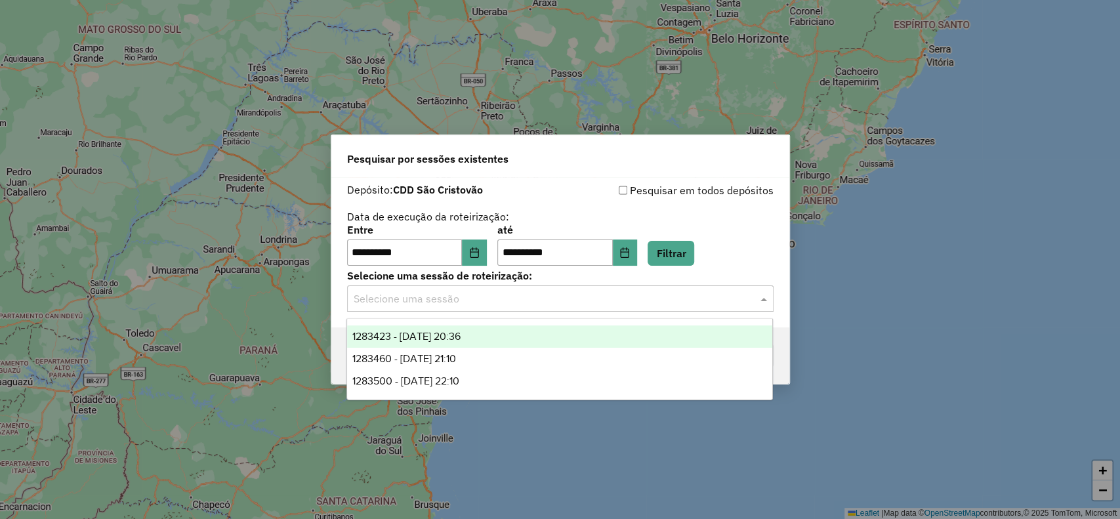
click at [630, 308] on div "Selecione uma sessão" at bounding box center [560, 299] width 427 height 26
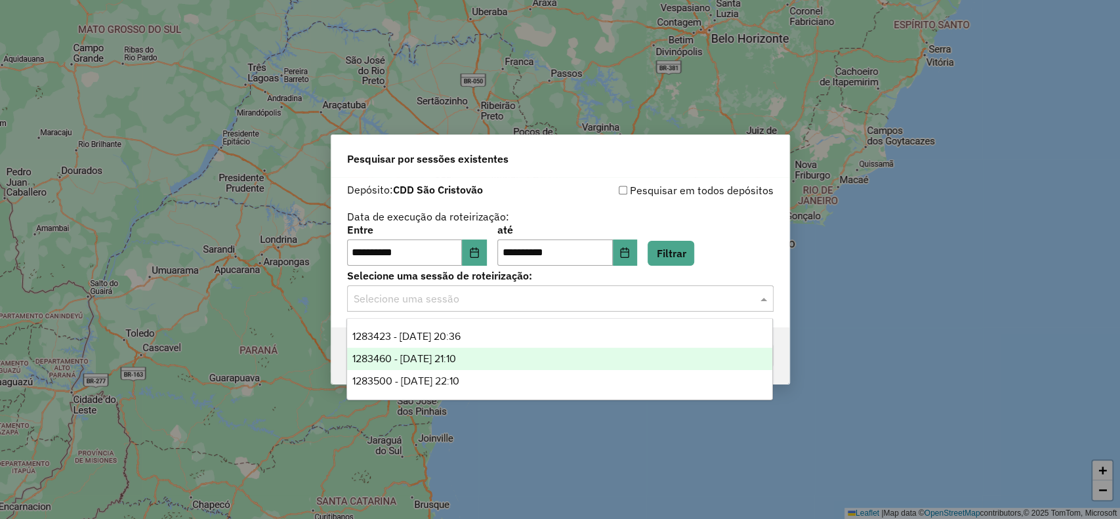
click at [456, 358] on span "1283460 - 26/09/2025 21:10" at bounding box center [404, 358] width 104 height 11
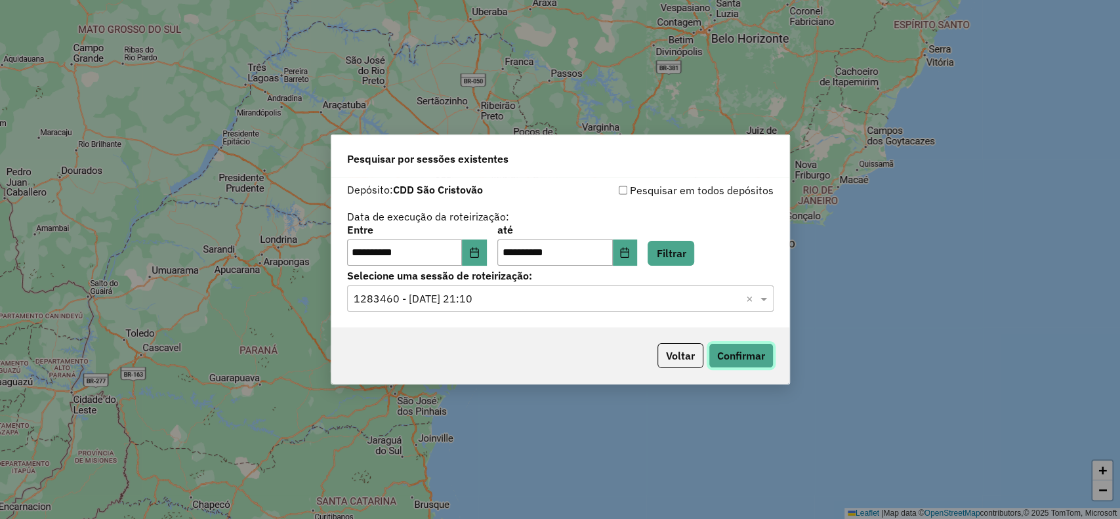
click at [731, 358] on button "Confirmar" at bounding box center [741, 355] width 65 height 25
click at [689, 357] on button "Voltar" at bounding box center [681, 355] width 46 height 25
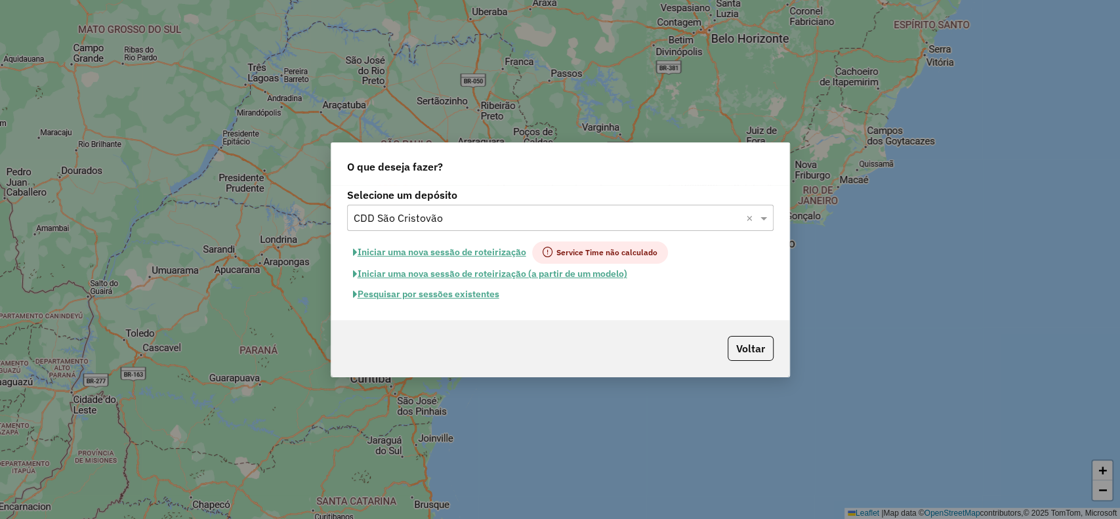
click at [505, 248] on button "Iniciar uma nova sessão de roteirização" at bounding box center [439, 253] width 185 height 22
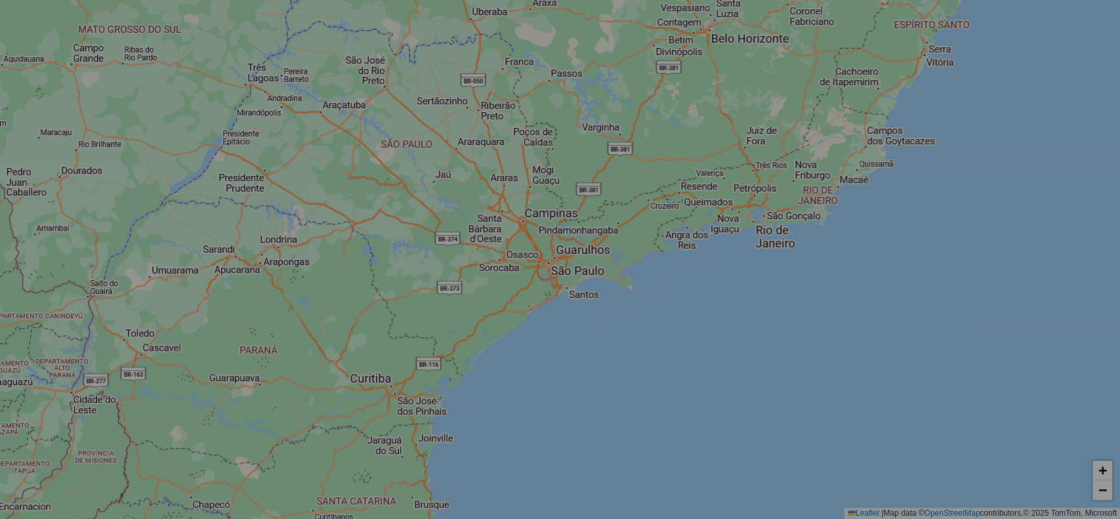
select select "*"
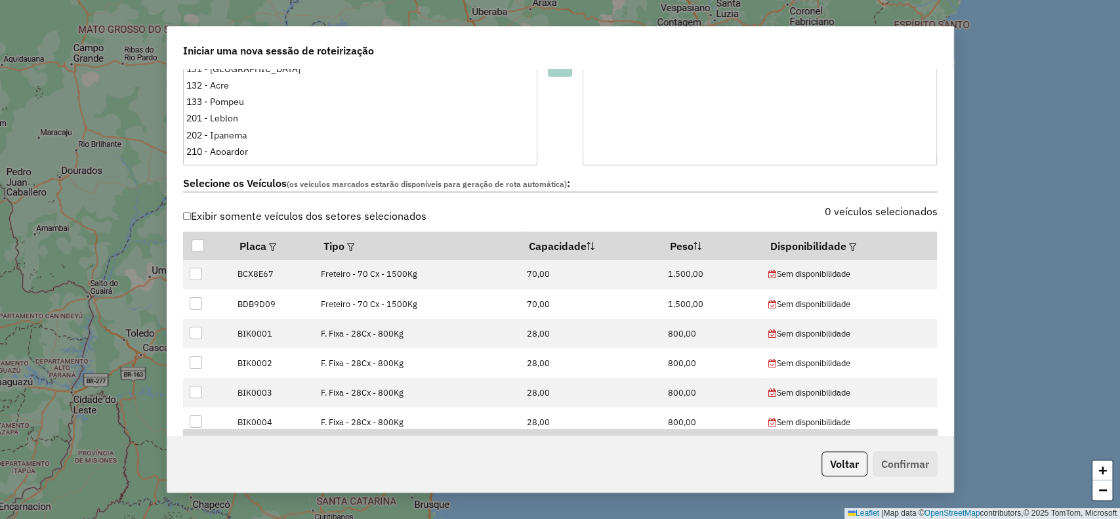
scroll to position [379, 0]
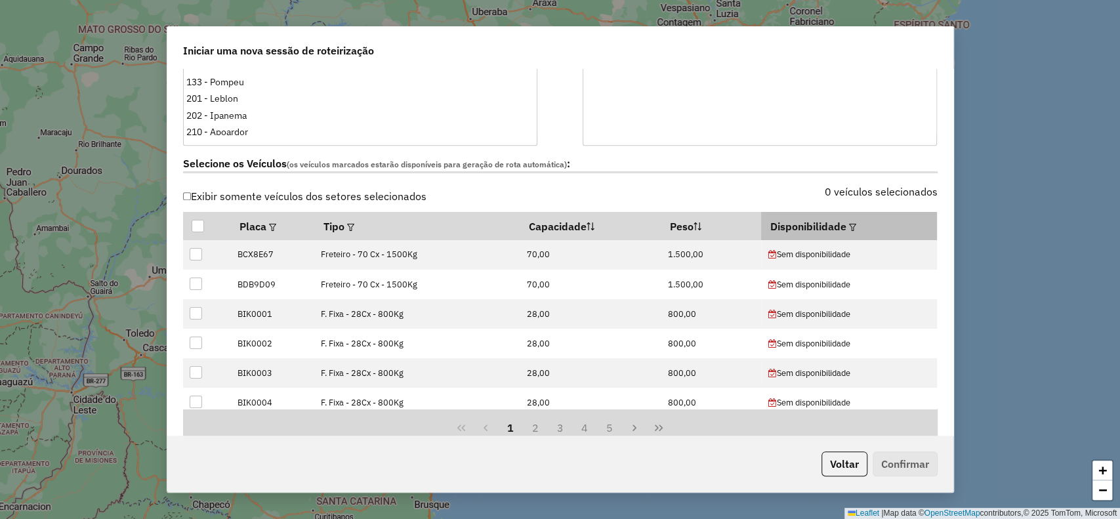
click at [850, 224] on em at bounding box center [852, 227] width 7 height 7
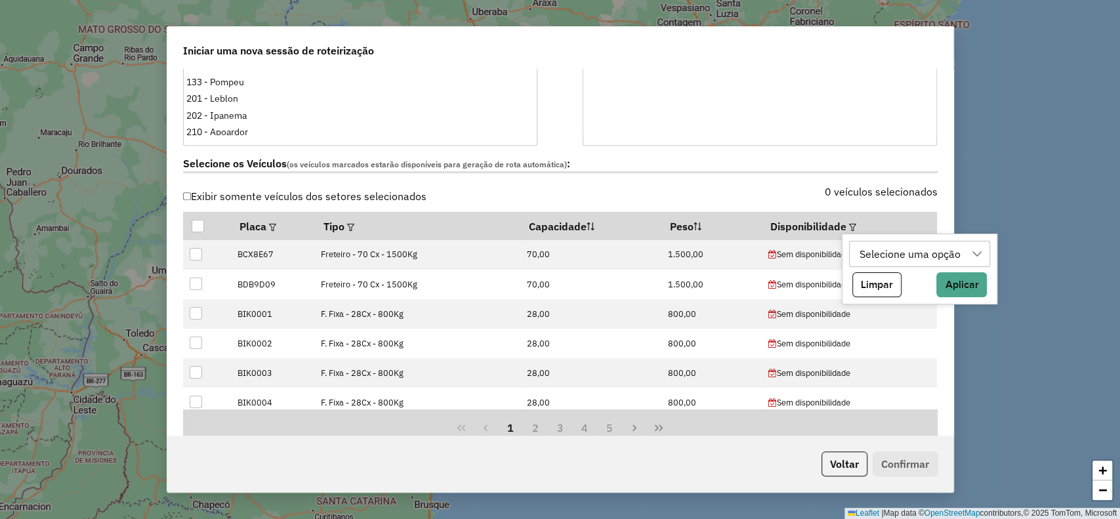
click at [885, 251] on div "Selecione uma opção" at bounding box center [910, 254] width 110 height 25
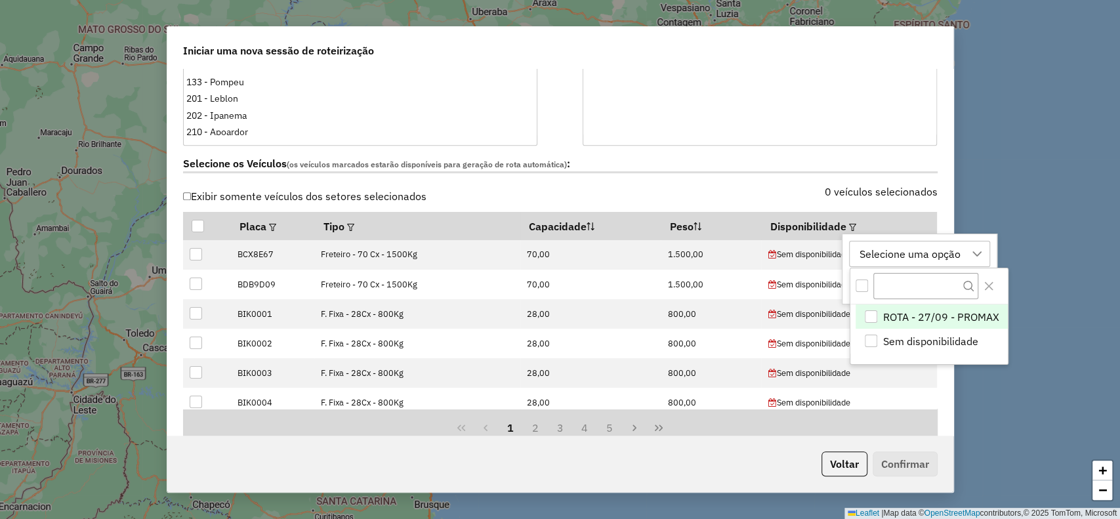
click at [903, 305] on li "ROTA - 27/09 - PROMAX" at bounding box center [932, 317] width 152 height 25
click at [986, 289] on icon "Close" at bounding box center [989, 286] width 11 height 11
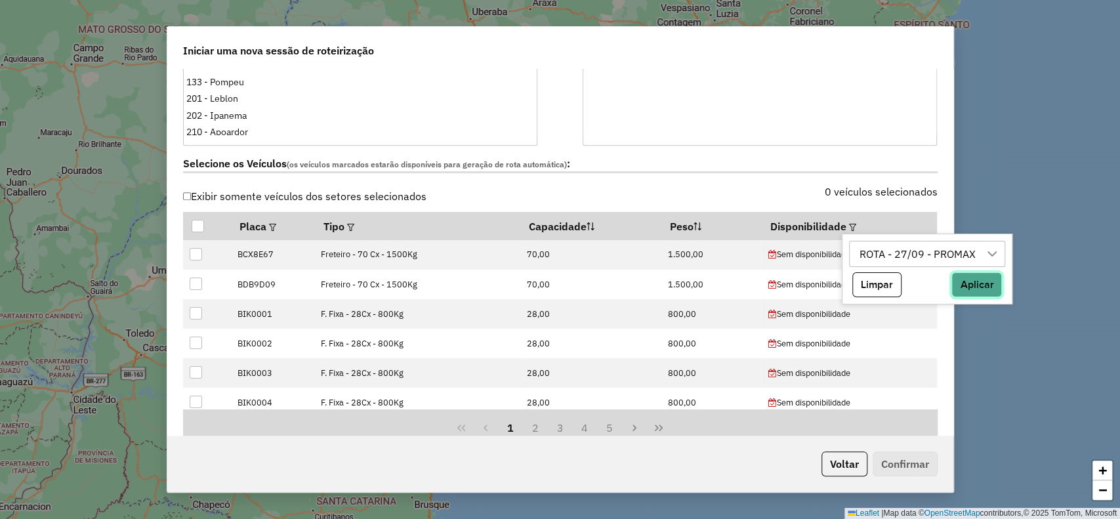
click at [983, 289] on button "Aplicar" at bounding box center [977, 284] width 51 height 25
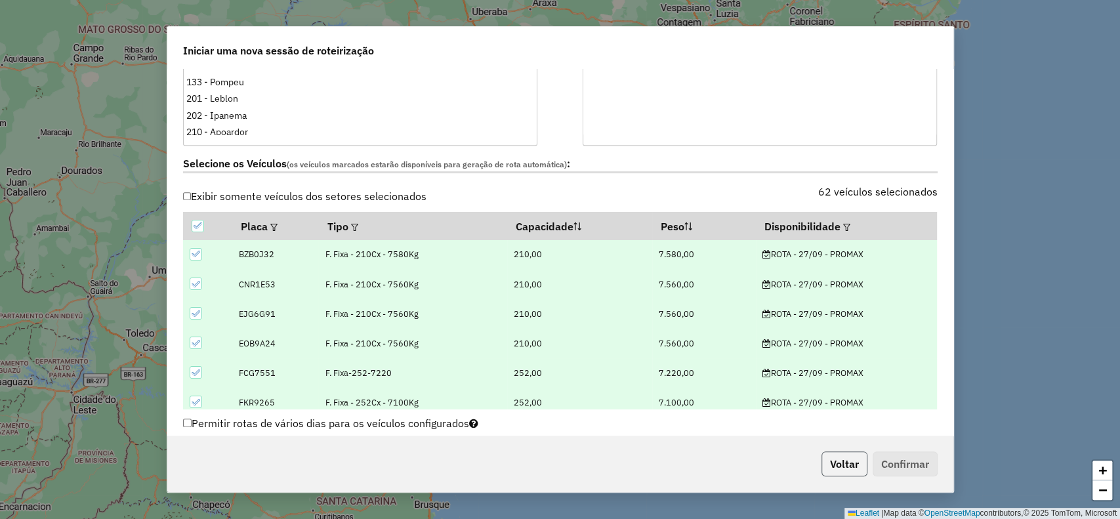
click at [843, 462] on button "Voltar" at bounding box center [845, 464] width 46 height 25
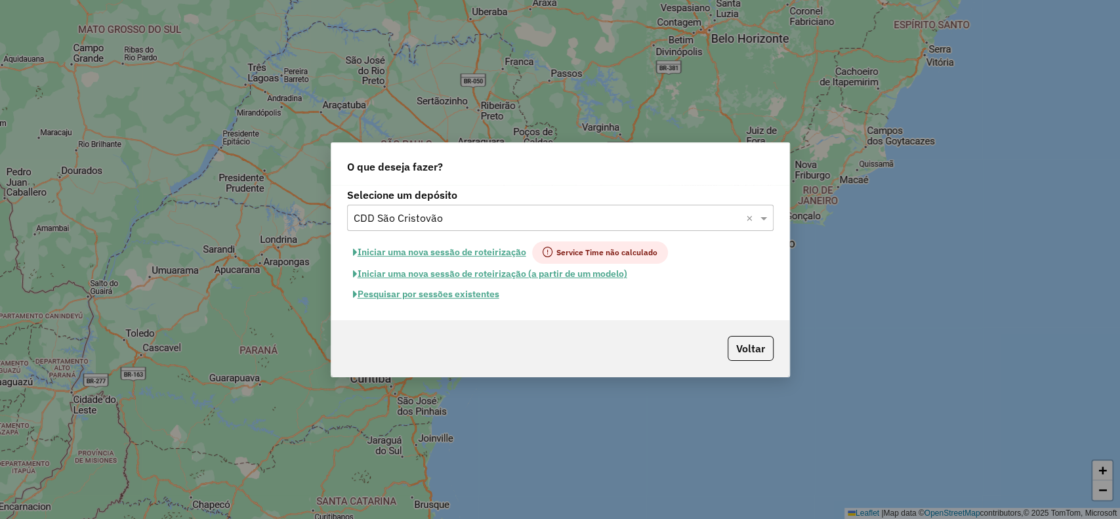
click at [488, 297] on button "Pesquisar por sessões existentes" at bounding box center [426, 294] width 158 height 20
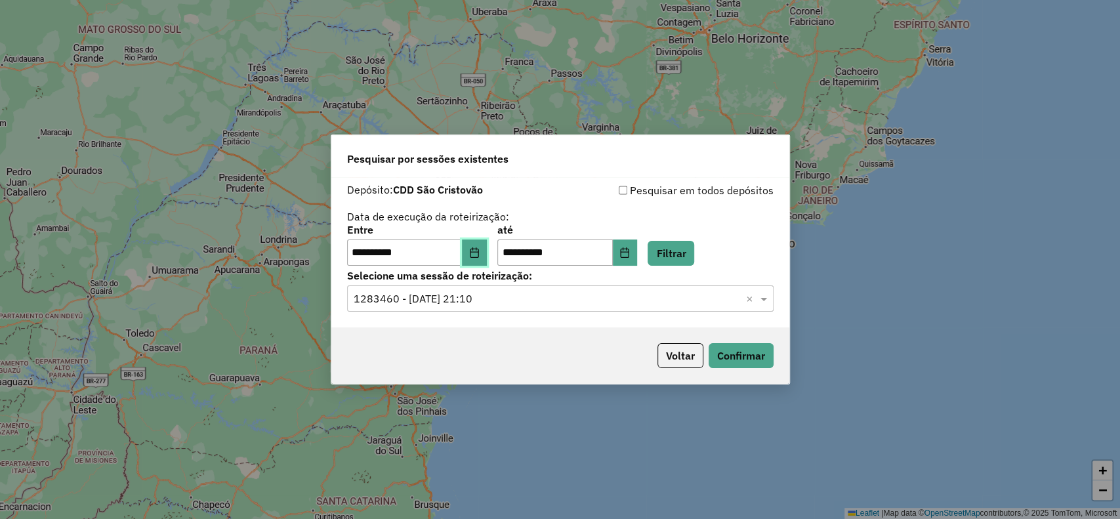
click at [478, 256] on icon "Choose Date" at bounding box center [474, 252] width 11 height 11
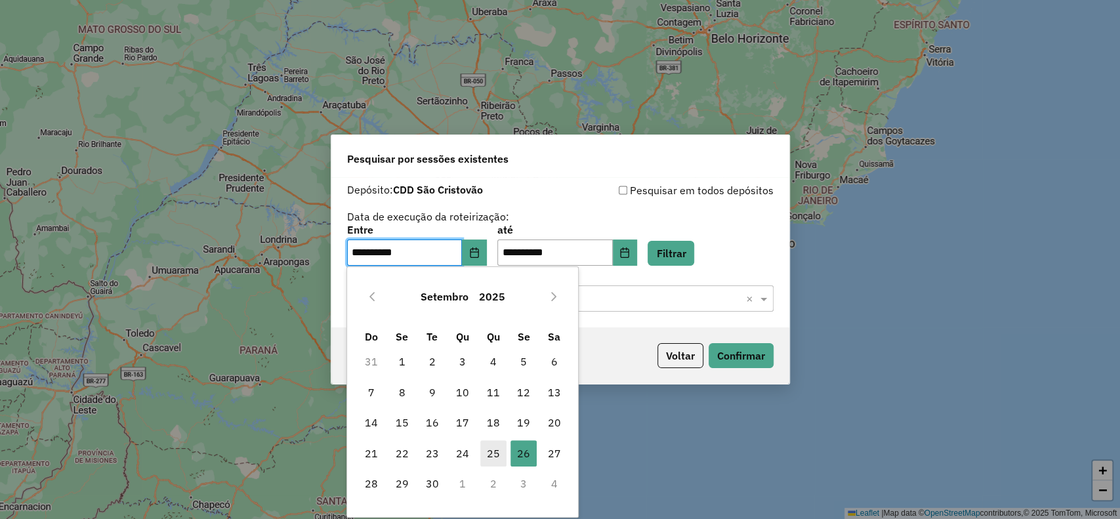
click at [488, 448] on span "25" at bounding box center [493, 453] width 26 height 26
type input "**********"
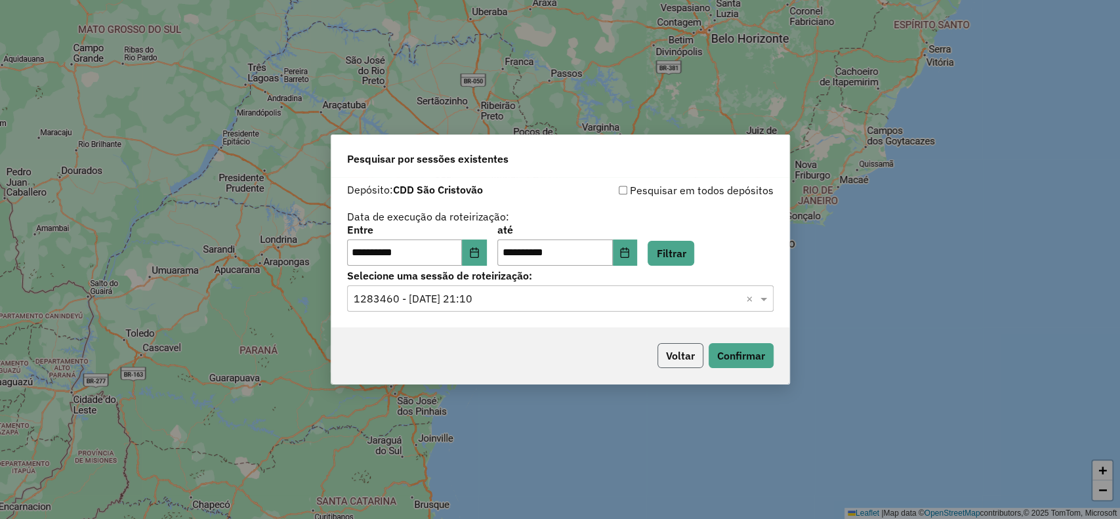
click at [664, 362] on button "Voltar" at bounding box center [681, 355] width 46 height 25
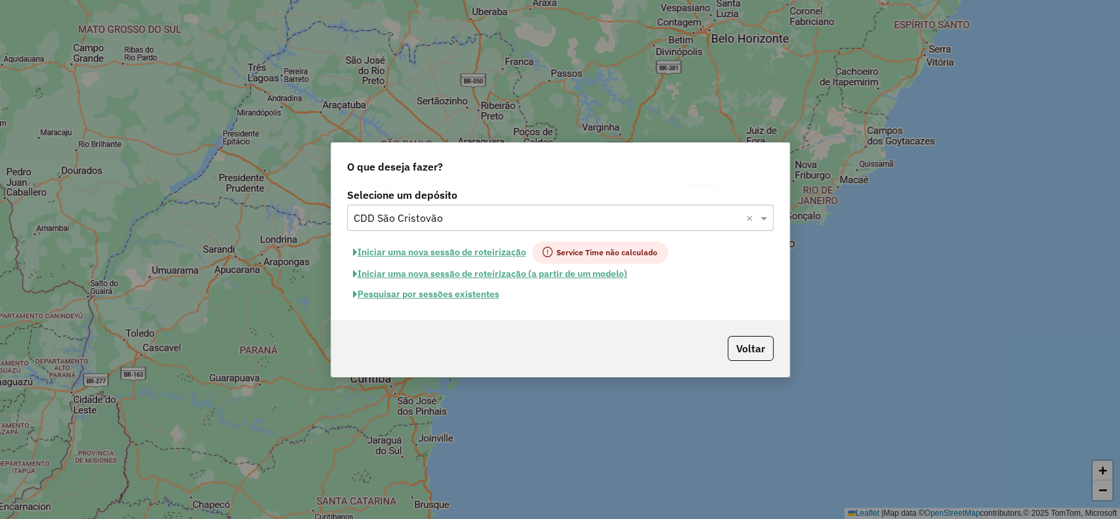
click at [496, 249] on button "Iniciar uma nova sessão de roteirização" at bounding box center [439, 253] width 185 height 22
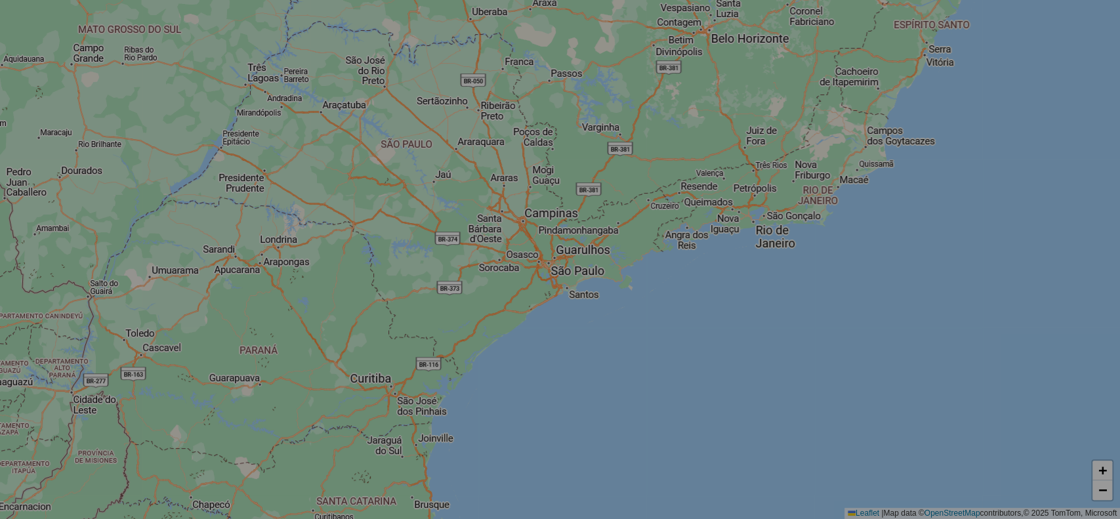
select select "*"
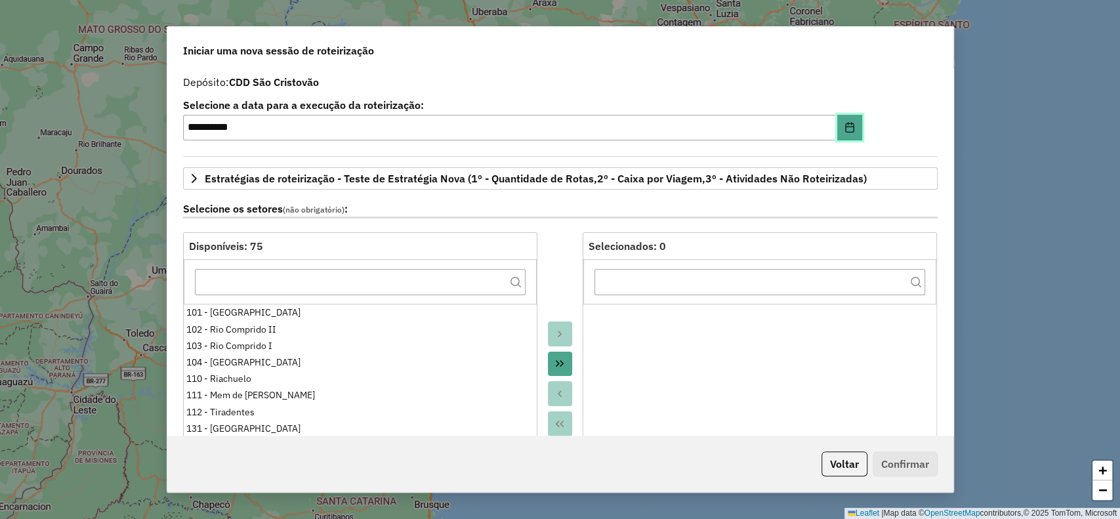
click at [846, 132] on icon "Choose Date" at bounding box center [849, 127] width 9 height 11
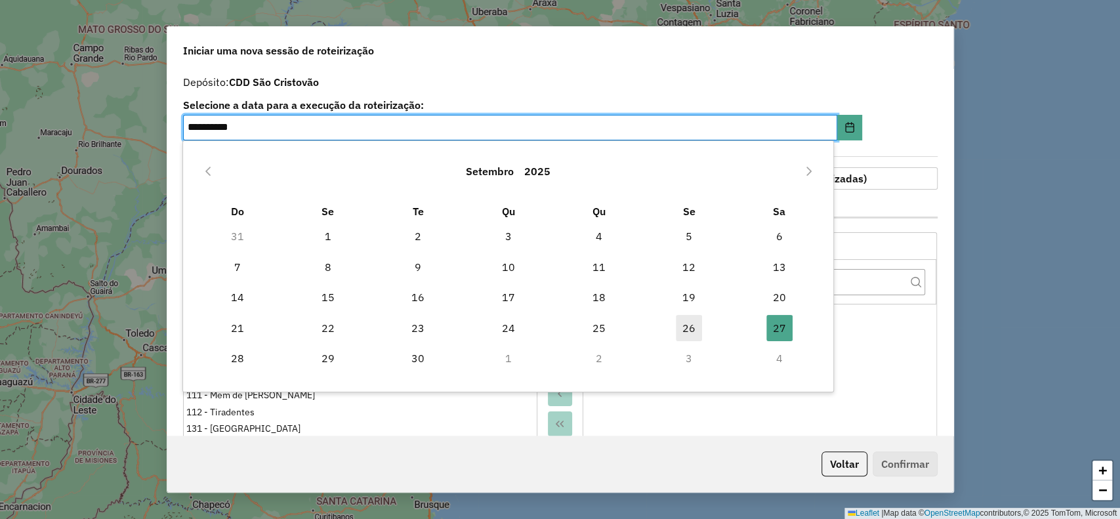
click at [687, 318] on span "26" at bounding box center [689, 328] width 26 height 26
type input "**********"
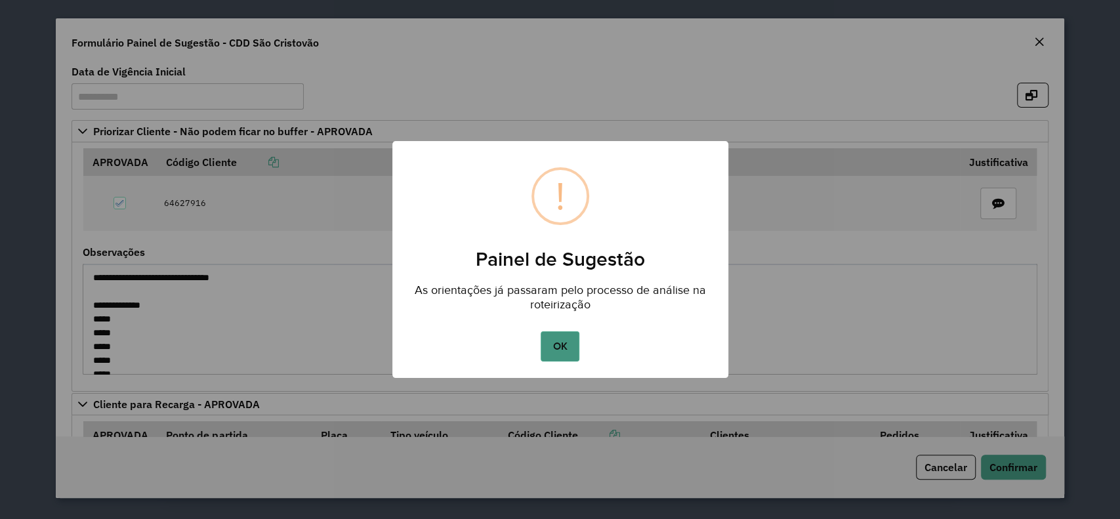
click at [576, 349] on button "OK" at bounding box center [560, 346] width 39 height 30
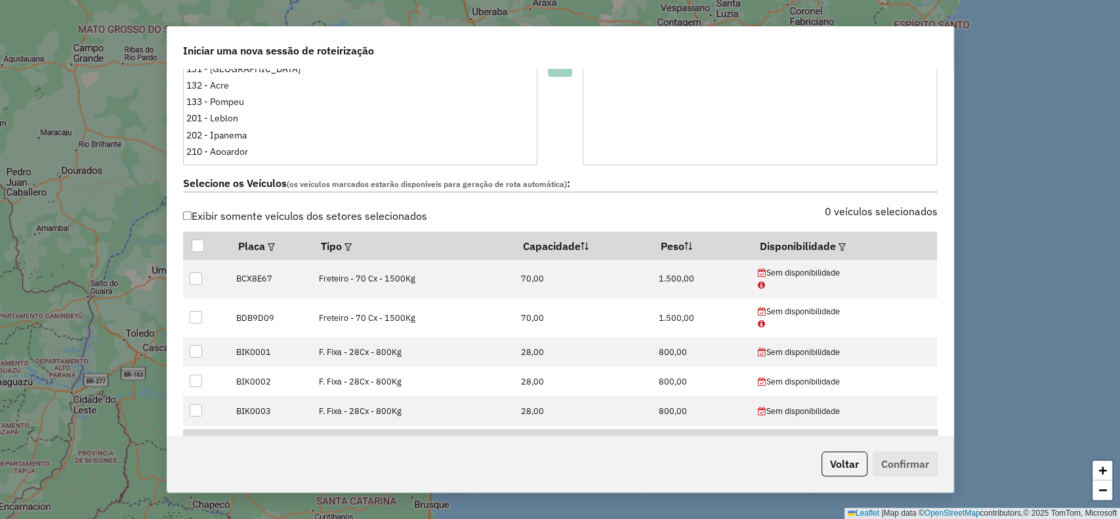
scroll to position [391, 0]
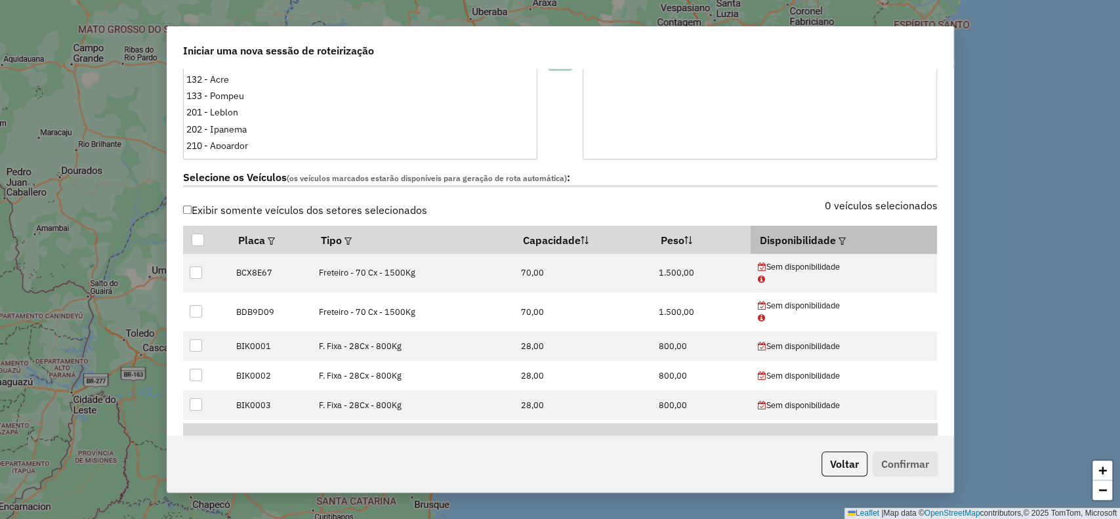
click at [841, 238] on em at bounding box center [842, 241] width 7 height 7
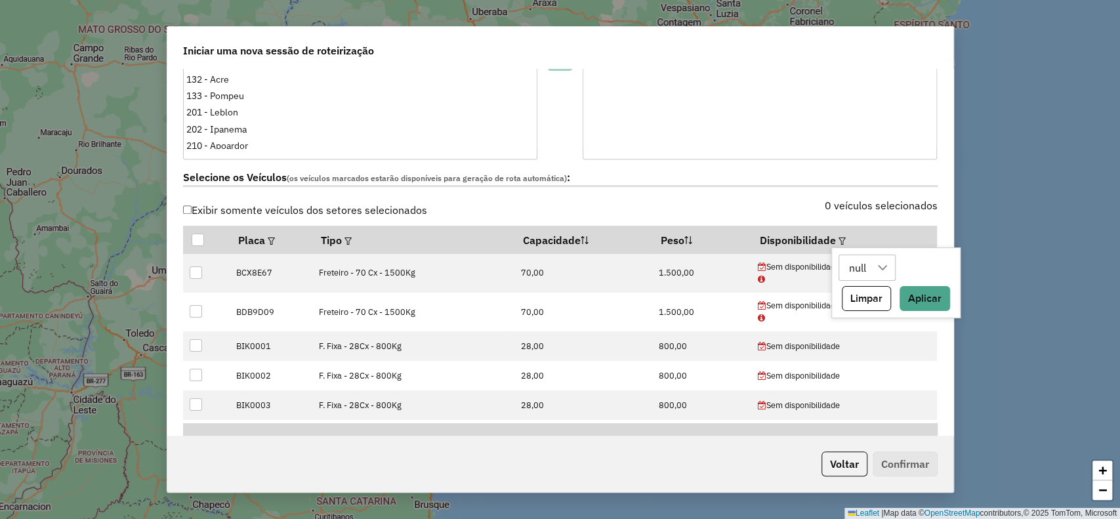
click at [875, 269] on div at bounding box center [883, 267] width 25 height 25
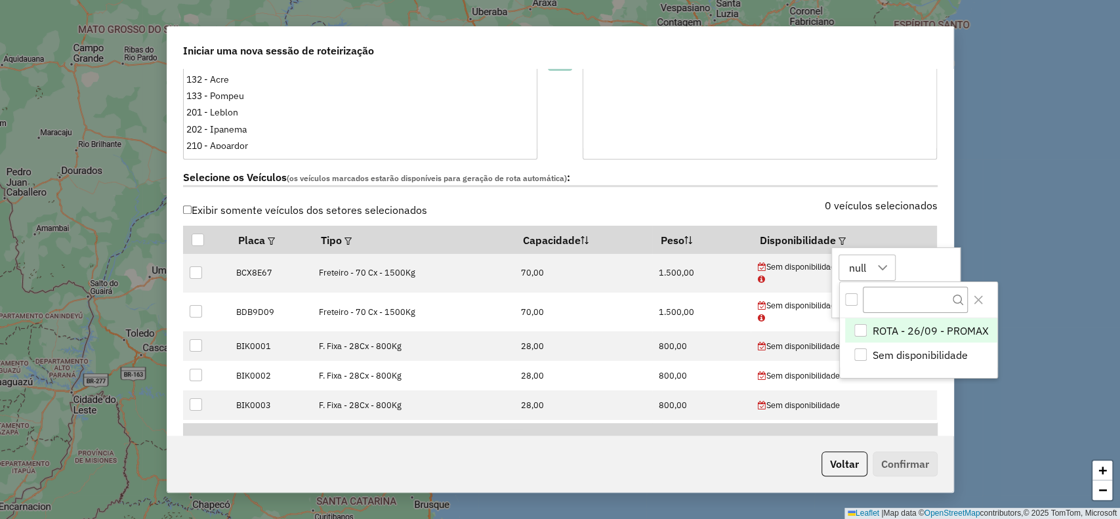
scroll to position [10, 59]
click at [898, 320] on li "ROTA - 26/09 - PROMAX" at bounding box center [921, 330] width 152 height 25
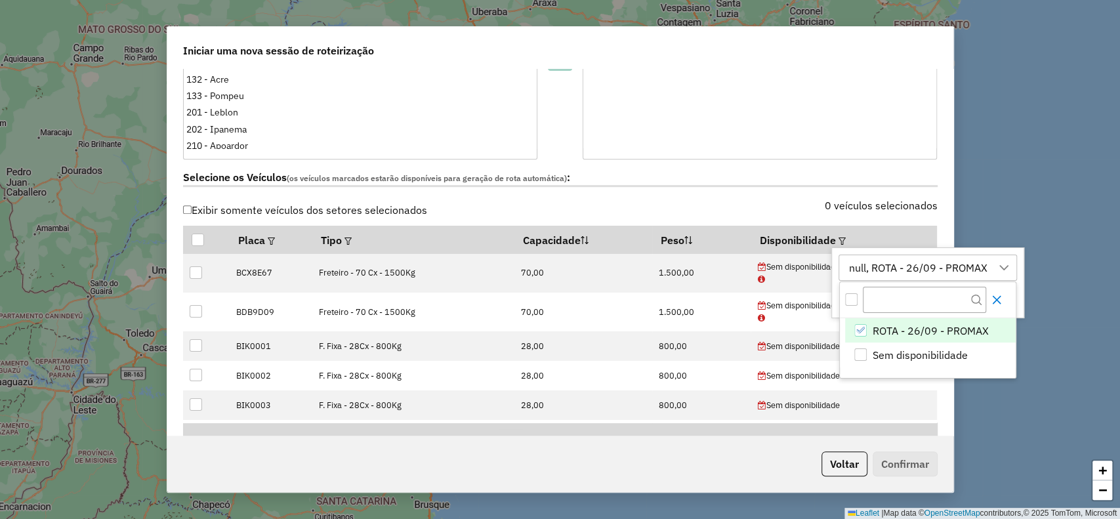
click at [993, 308] on button "Close" at bounding box center [996, 299] width 21 height 21
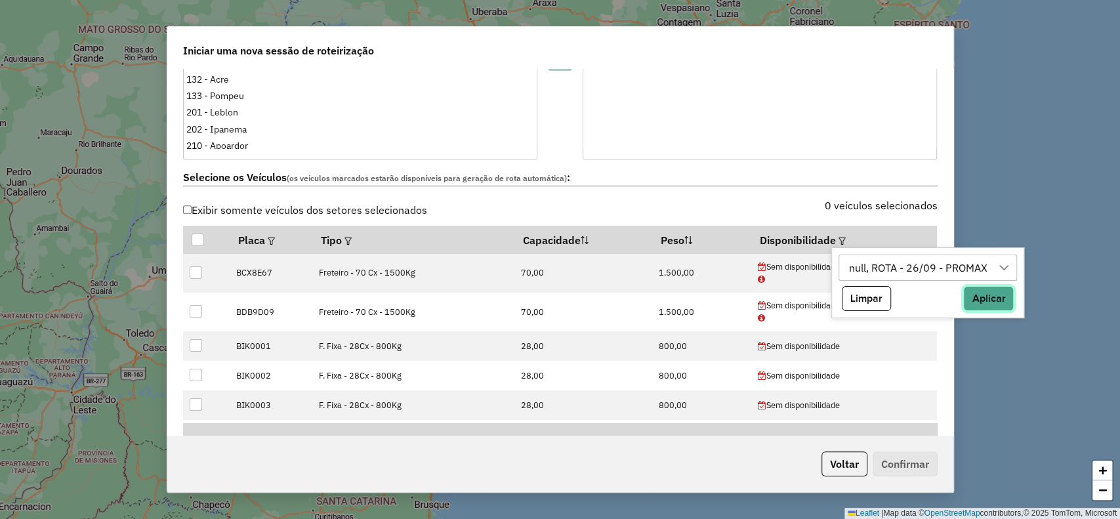
click at [993, 308] on button "Aplicar" at bounding box center [989, 298] width 51 height 25
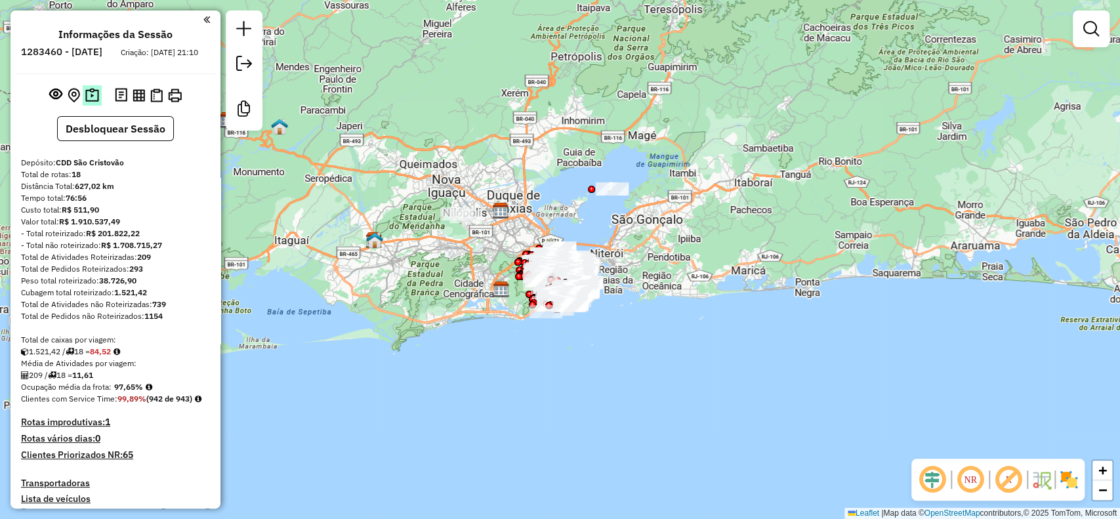
click at [93, 103] on img at bounding box center [92, 95] width 14 height 15
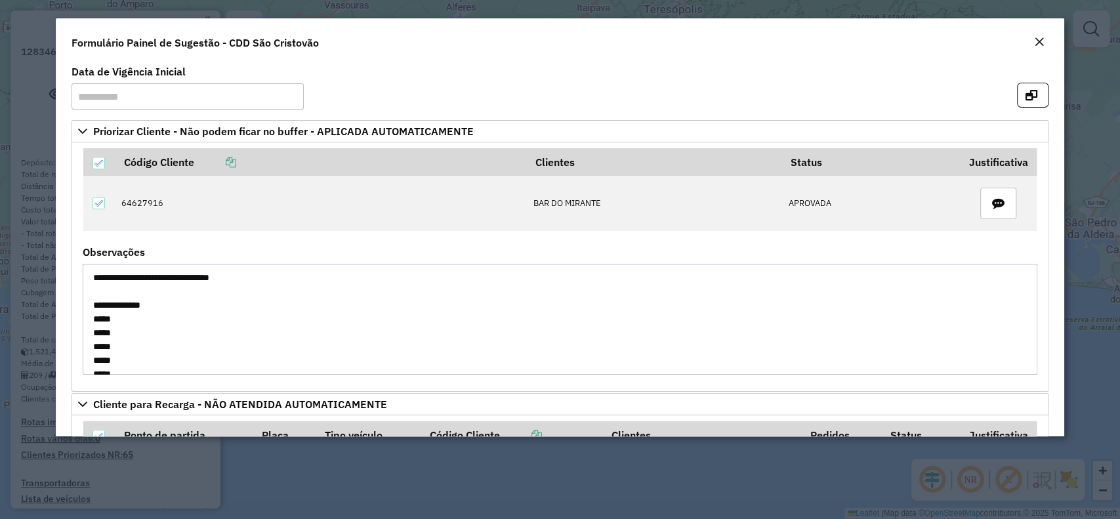
drag, startPoint x: 1029, startPoint y: 271, endPoint x: 1031, endPoint y: 304, distance: 32.9
click at [1031, 304] on textarea "**********" at bounding box center [560, 319] width 954 height 111
click at [1051, 297] on div "**********" at bounding box center [560, 249] width 1008 height 375
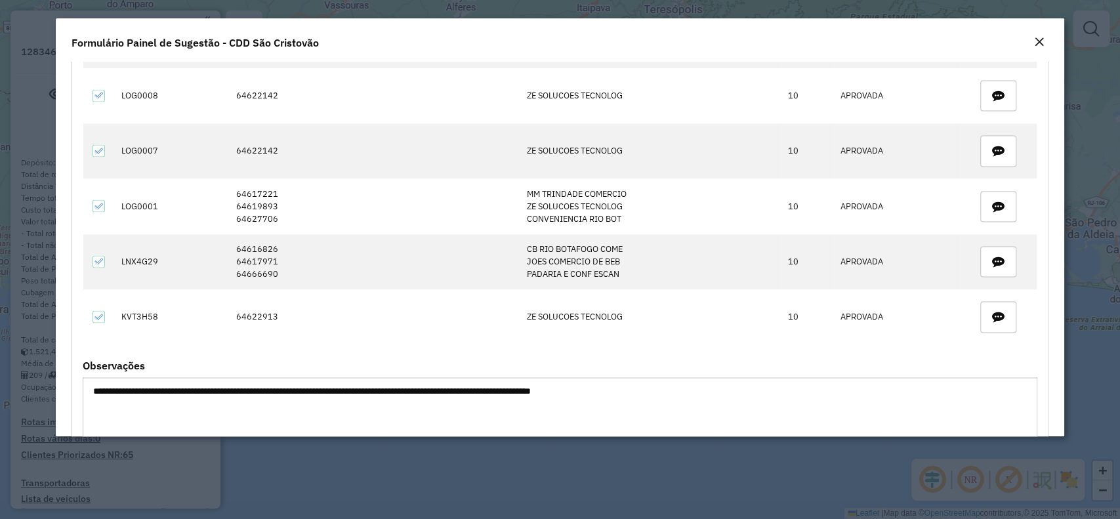
scroll to position [1275, 0]
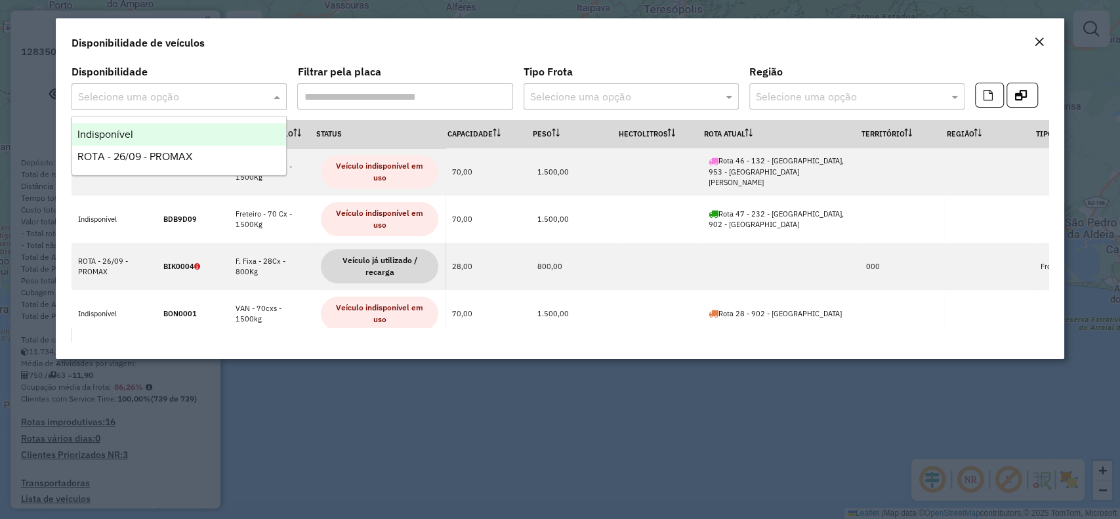
click at [224, 102] on input "text" at bounding box center [166, 97] width 176 height 16
click at [206, 129] on div "Indisponível" at bounding box center [179, 134] width 214 height 22
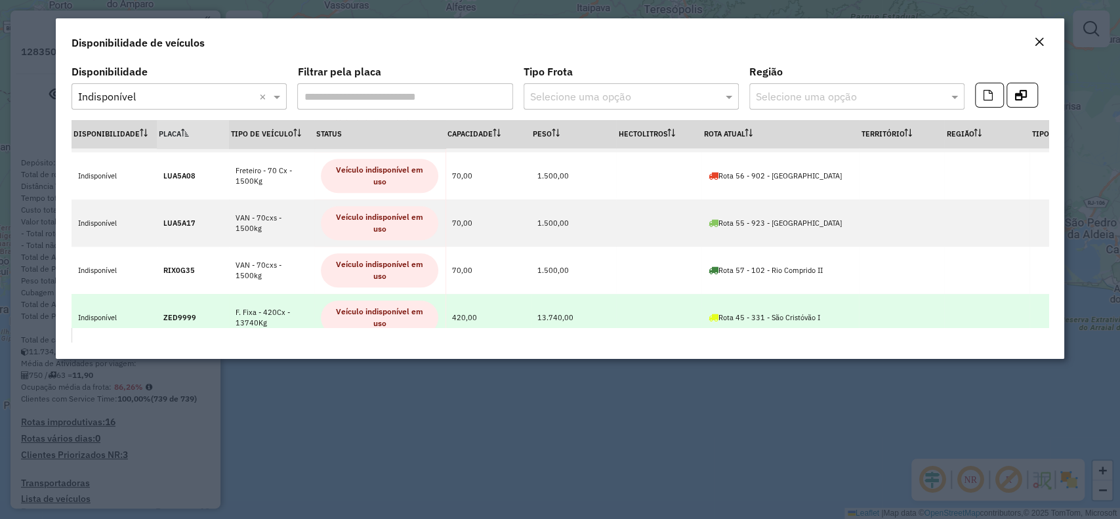
scroll to position [511, 0]
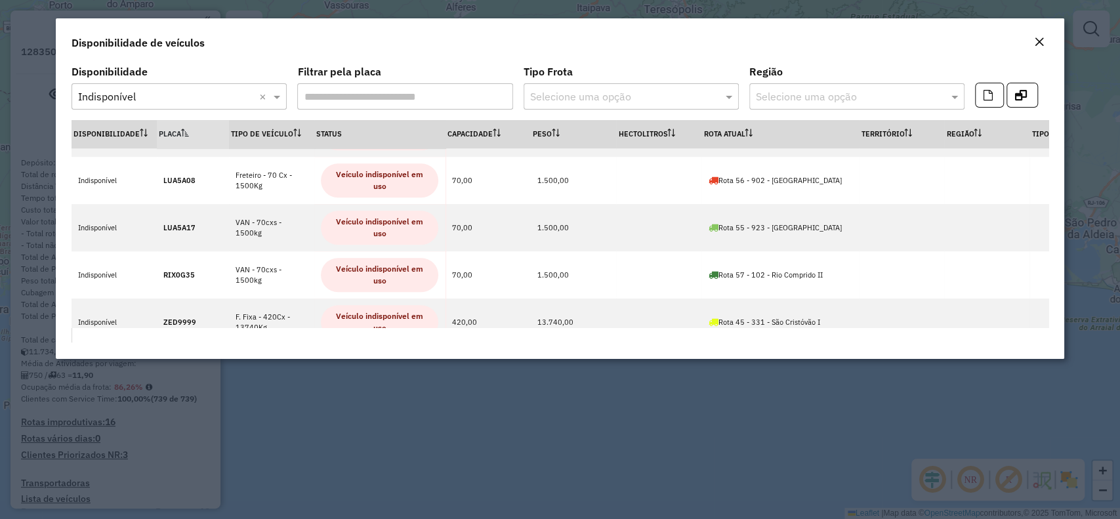
click at [447, 92] on input "Filtrar pela placa" at bounding box center [404, 96] width 215 height 26
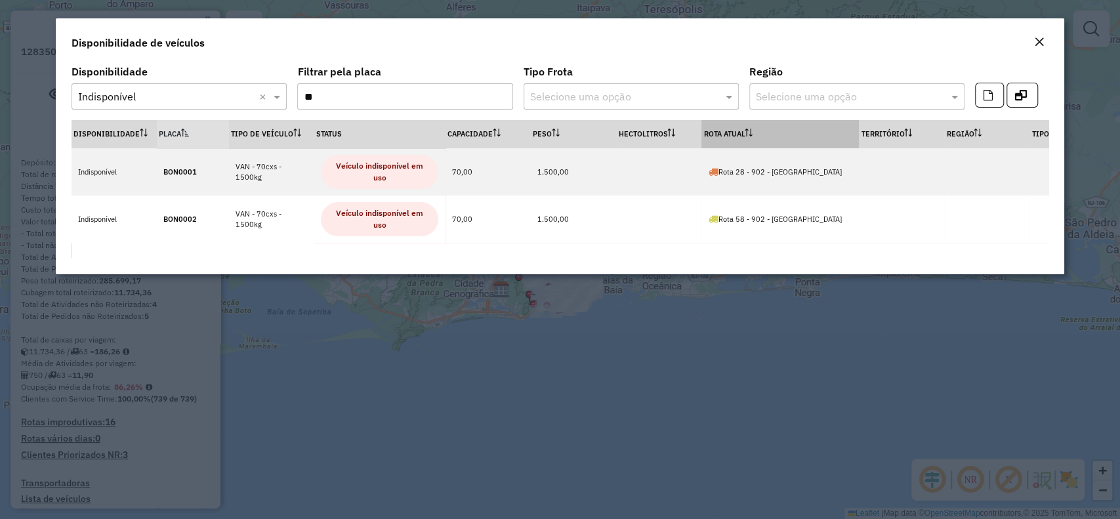
type input "*"
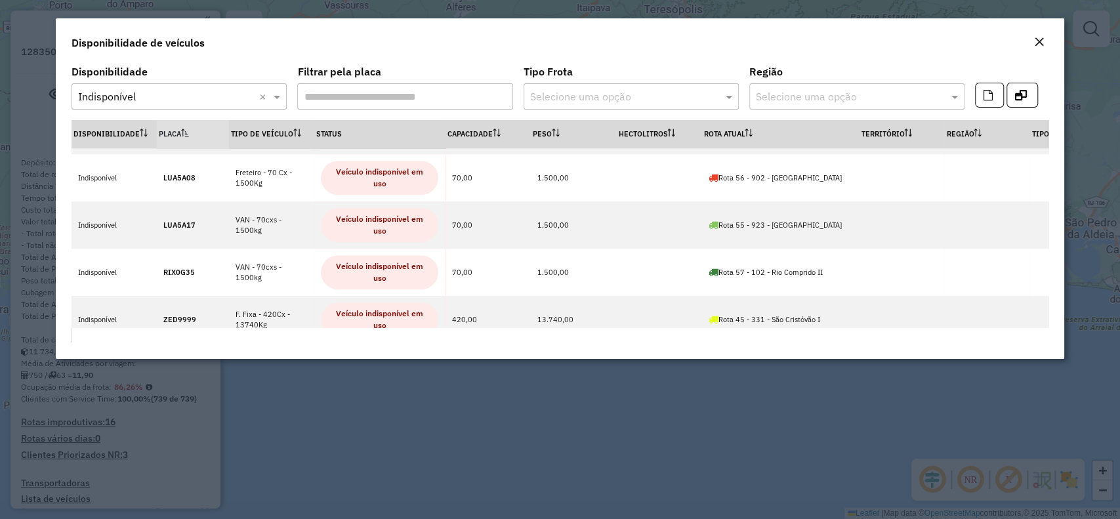
scroll to position [532, 0]
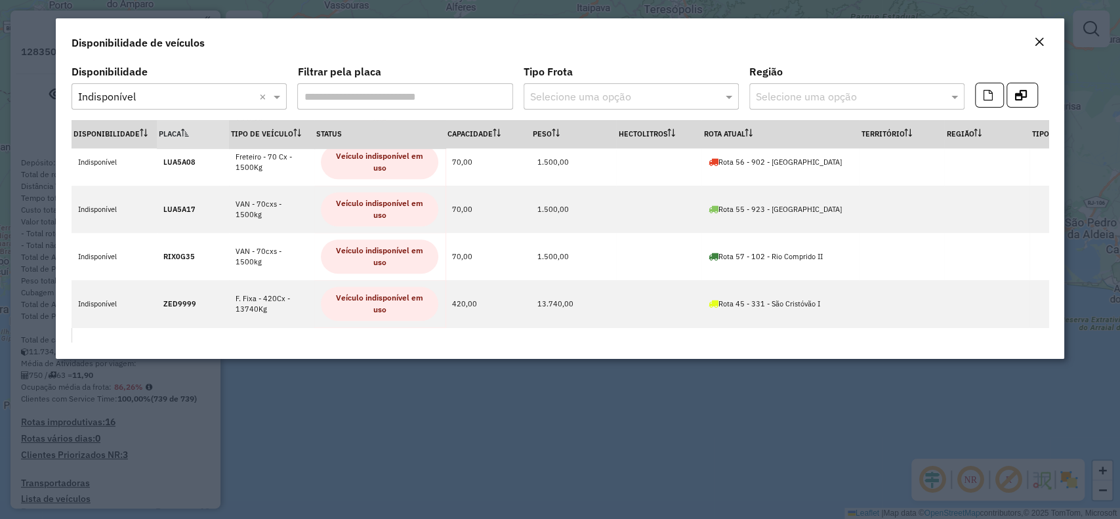
click at [1037, 47] on em "Close" at bounding box center [1039, 42] width 11 height 11
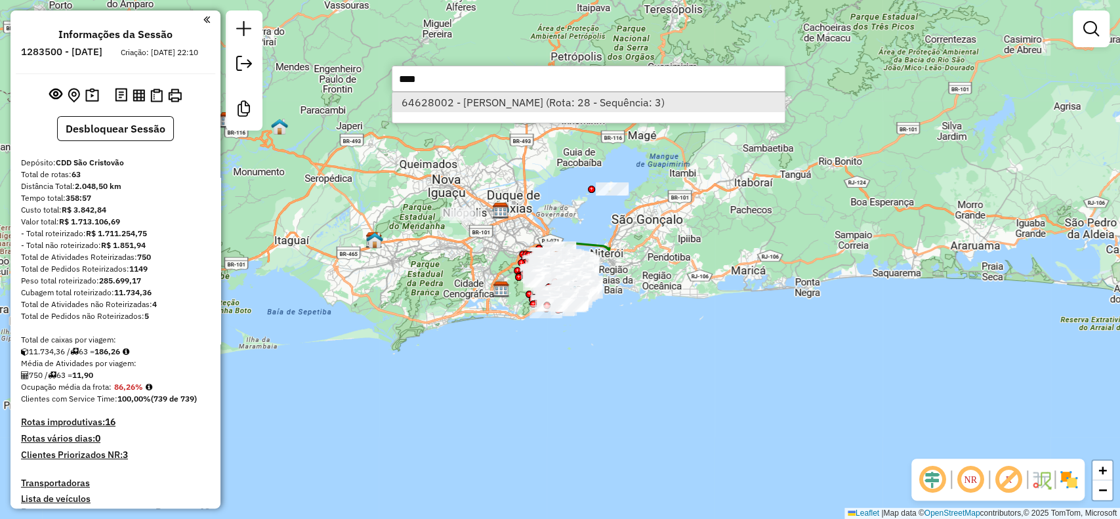
type input "****"
click at [721, 106] on li "64628002 - [PERSON_NAME] (Rota: 28 - Sequência: 3)" at bounding box center [588, 103] width 392 height 20
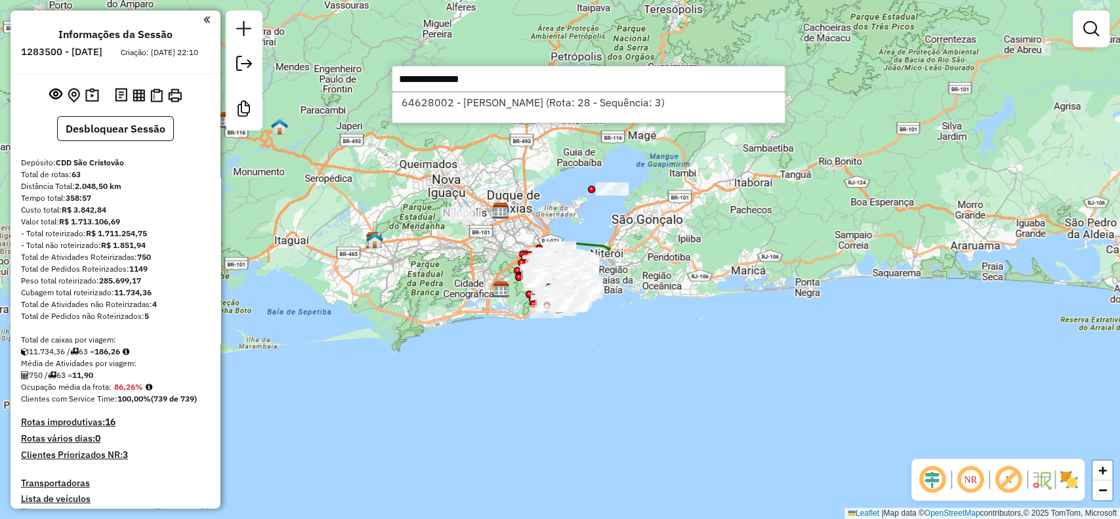
select select "**********"
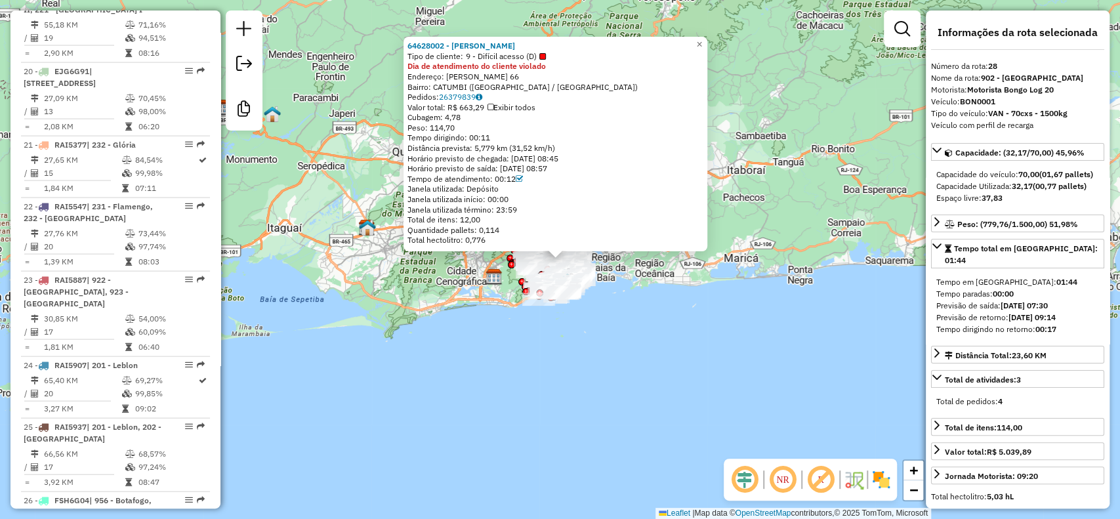
scroll to position [2414, 0]
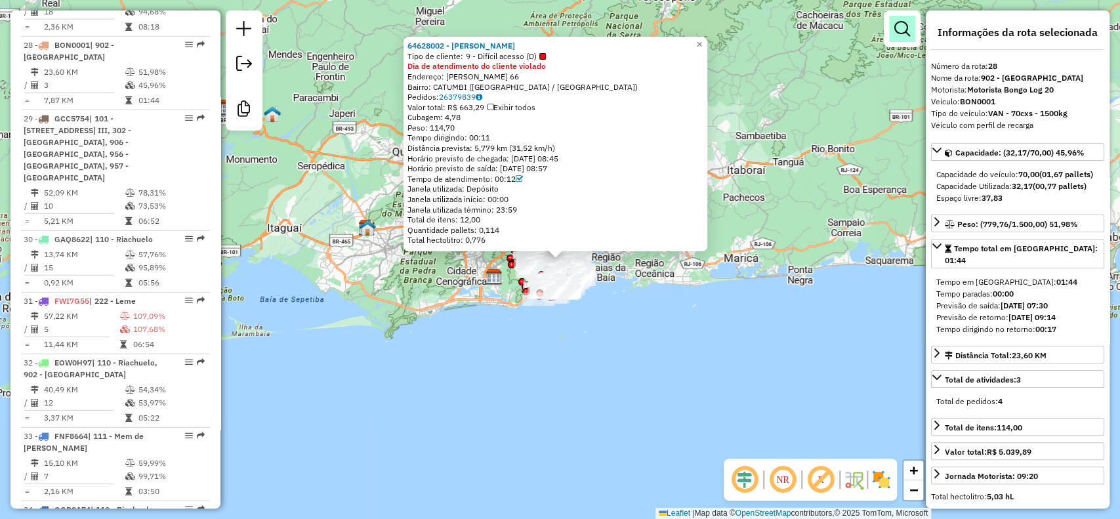
click at [896, 39] on link at bounding box center [902, 29] width 26 height 26
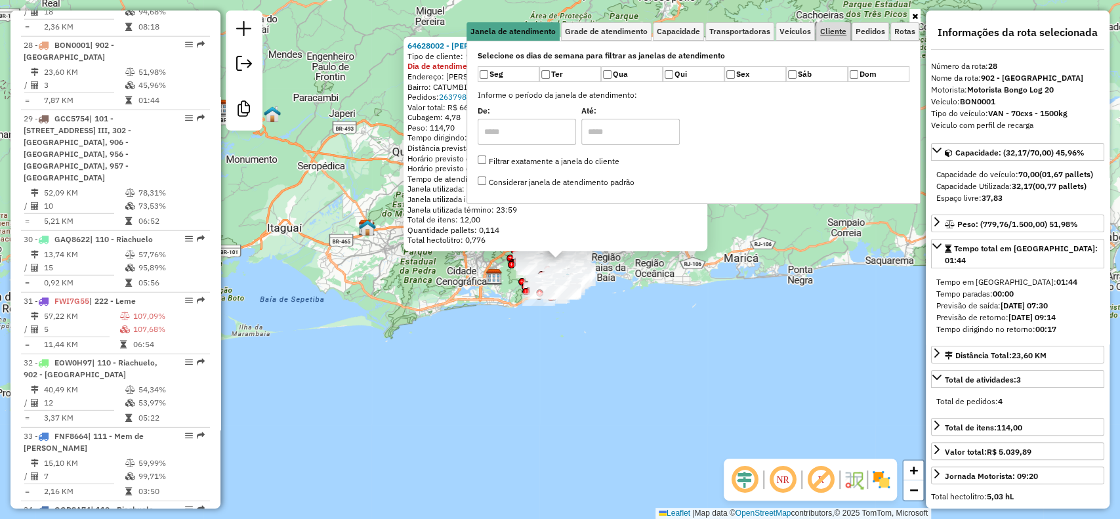
click at [828, 33] on span "Cliente" at bounding box center [833, 32] width 26 height 8
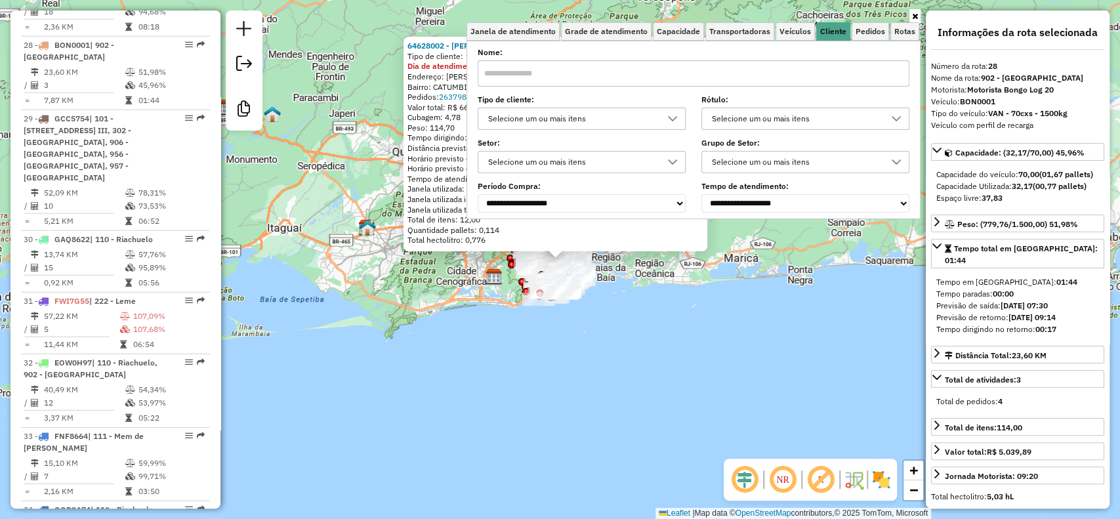
click at [640, 118] on div "Selecione um ou mais itens" at bounding box center [572, 118] width 177 height 21
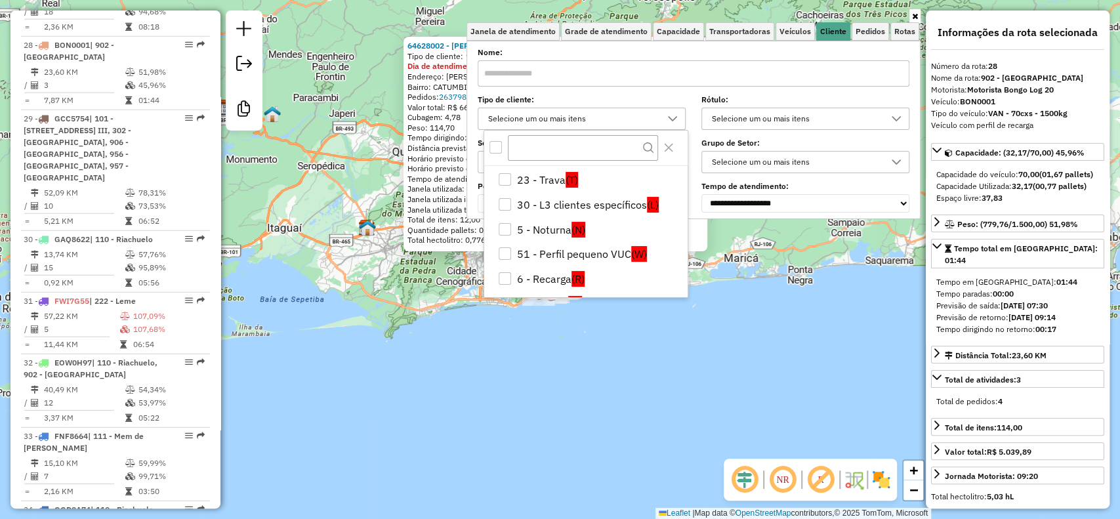
scroll to position [77, 0]
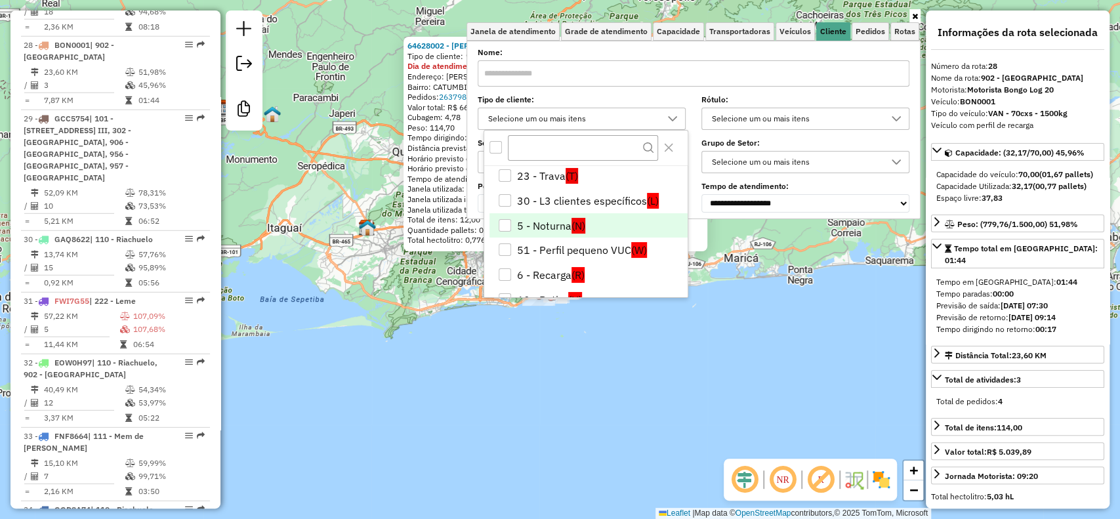
click at [616, 221] on li "5 - Noturna (N)" at bounding box center [589, 225] width 198 height 25
click at [450, 317] on div "64628002 - [PERSON_NAME] de cliente: 9 - Difícil acesso (D) Dia de atendimento …" at bounding box center [560, 259] width 1120 height 519
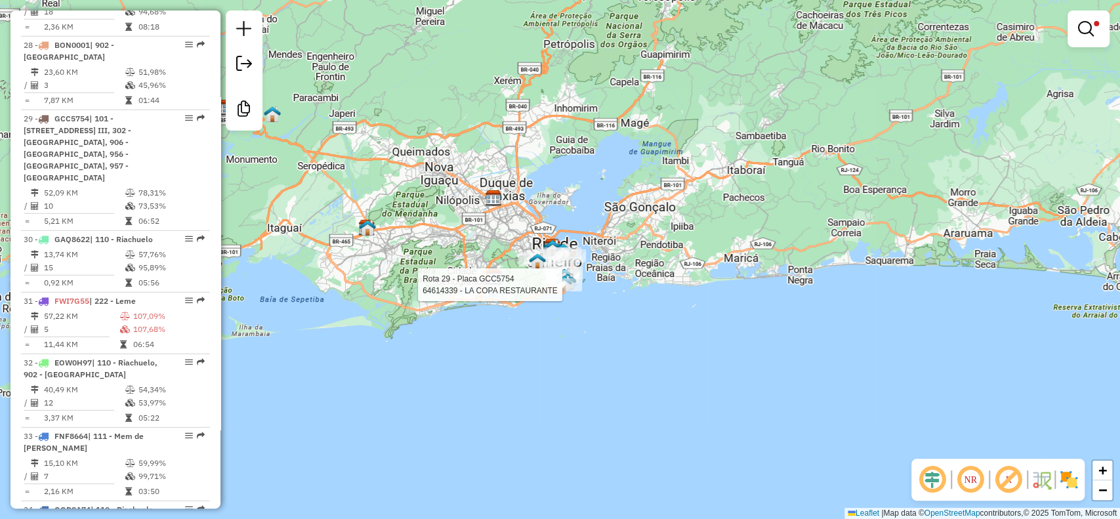
select select "**********"
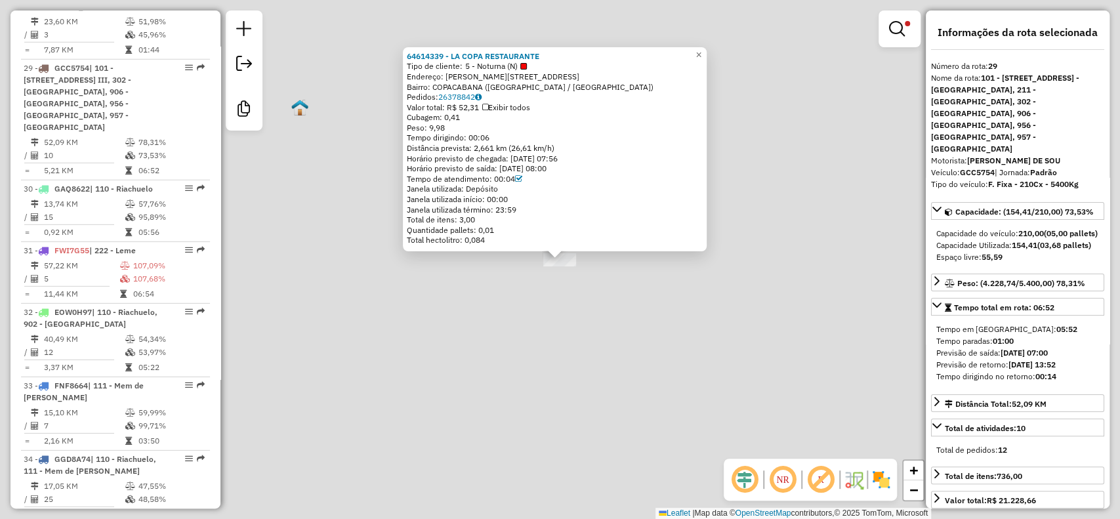
scroll to position [2488, 0]
